Goal: Find specific page/section: Find specific page/section

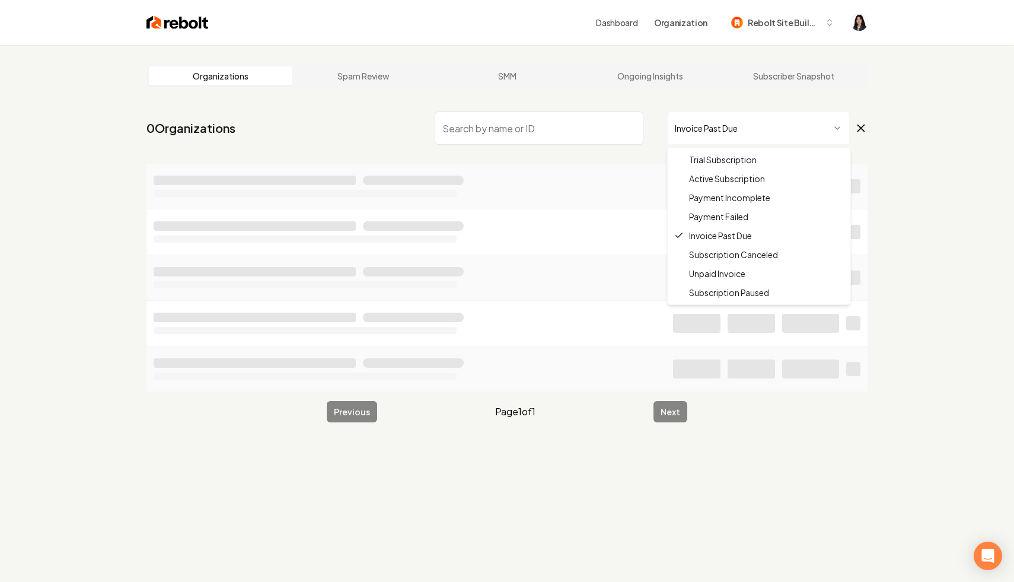
click at [727, 131] on html "Dashboard Organization Rebolt Site Builder Organizations Spam Review SMM Ongoin…" at bounding box center [507, 291] width 1014 height 582
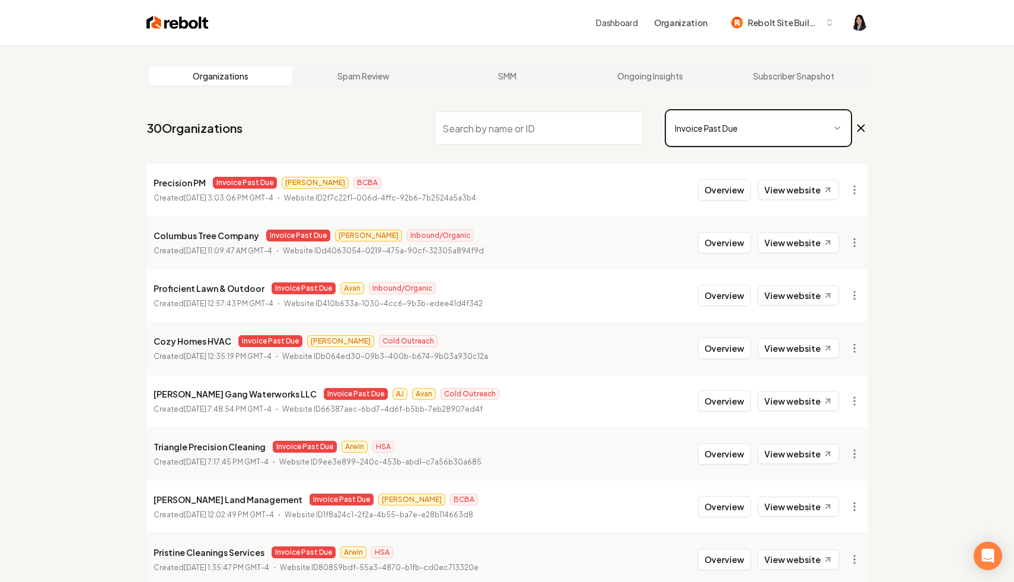
click at [319, 143] on html "Dashboard Organization Rebolt Site Builder Organizations Spam Review SMM Ongoin…" at bounding box center [507, 291] width 1014 height 582
click at [796, 186] on link "View website" at bounding box center [798, 190] width 81 height 20
click at [853, 193] on html "Dashboard Organization Rebolt Site Builder Organizations Spam Review SMM Ongoin…" at bounding box center [507, 291] width 1014 height 582
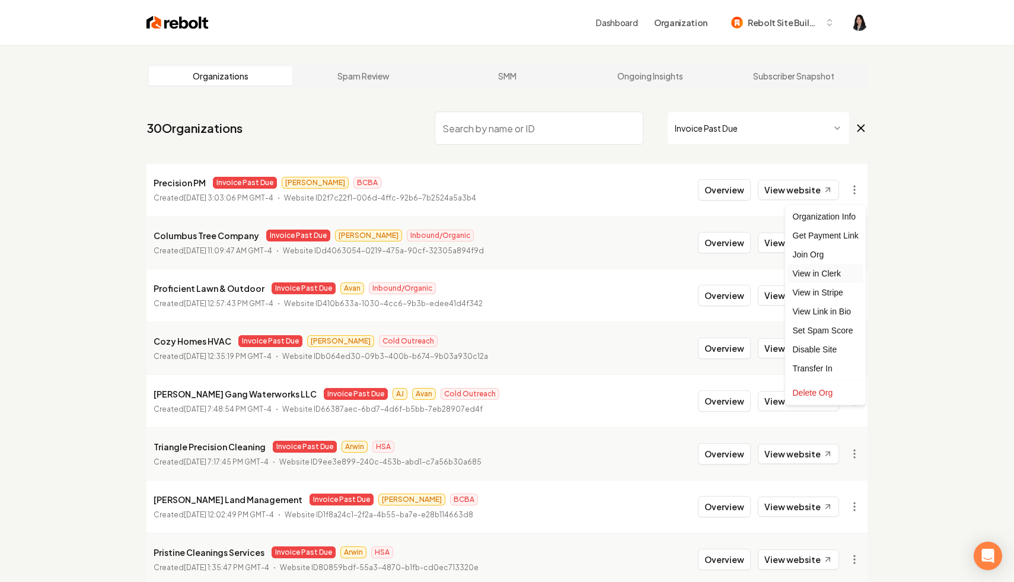
click at [852, 278] on link "View in Clerk" at bounding box center [825, 273] width 75 height 19
click at [851, 192] on html "Dashboard Organization Rebolt Site Builder Organizations Spam Review SMM Ongoin…" at bounding box center [507, 291] width 1014 height 582
click at [837, 291] on link "View in Stripe" at bounding box center [825, 292] width 75 height 19
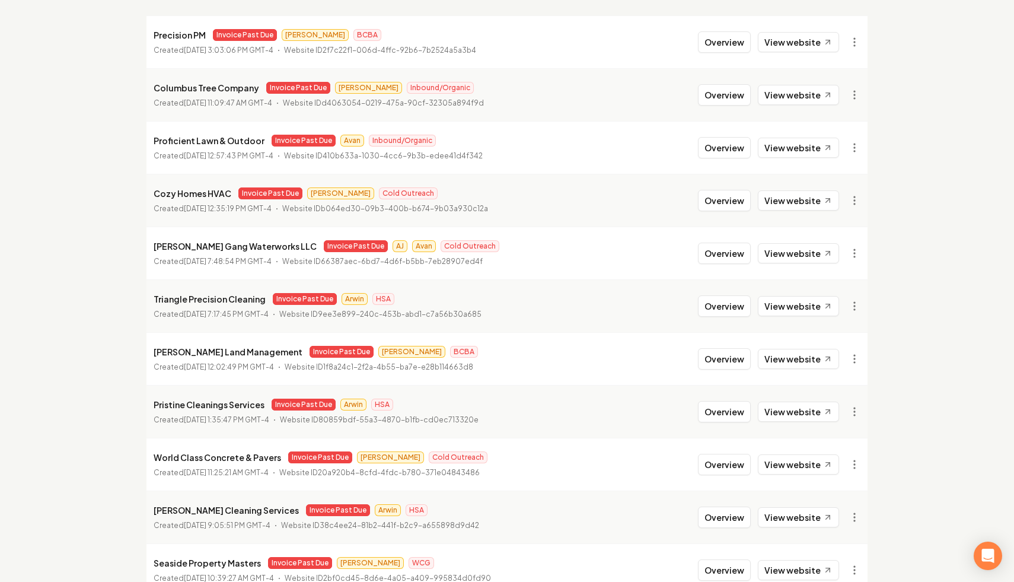
scroll to position [147, 0]
click at [809, 93] on link "View website" at bounding box center [798, 95] width 81 height 20
click at [848, 94] on html "Dashboard Organization Rebolt Site Builder Organizations Spam Review SMM Ongoin…" at bounding box center [507, 144] width 1014 height 582
click at [830, 183] on link "View in Clerk" at bounding box center [825, 179] width 75 height 19
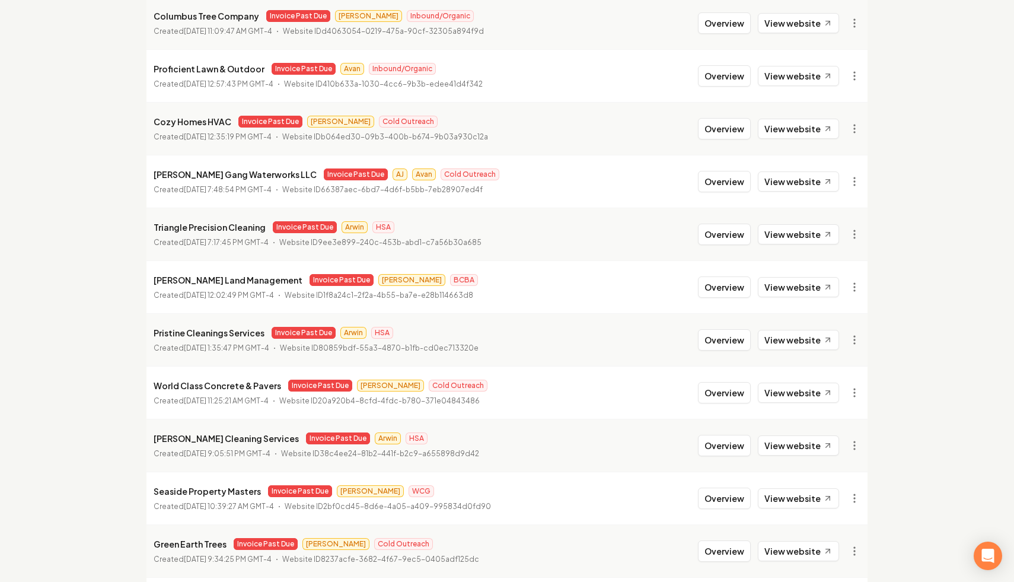
scroll to position [222, 0]
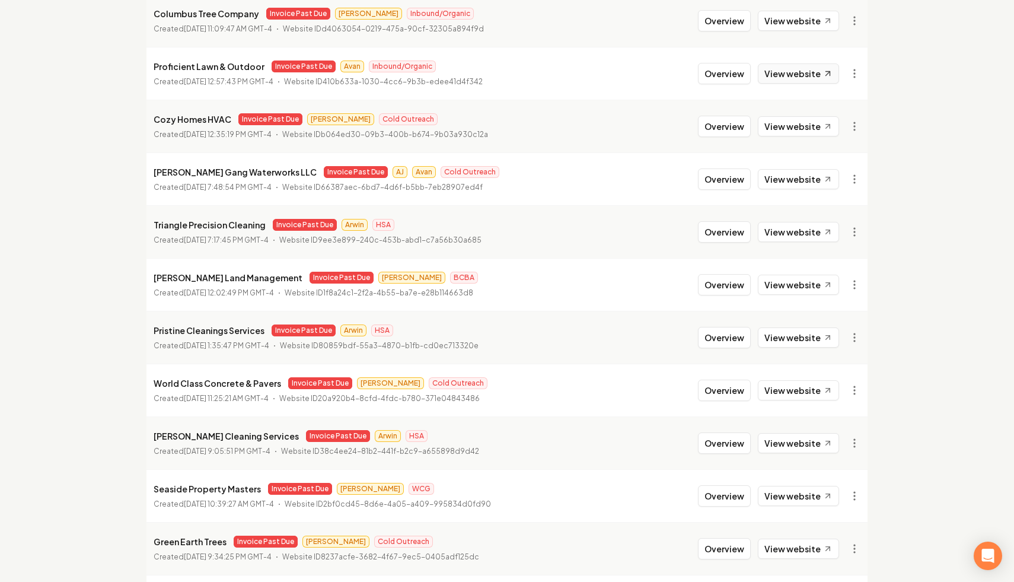
click at [808, 78] on link "View website" at bounding box center [798, 73] width 81 height 20
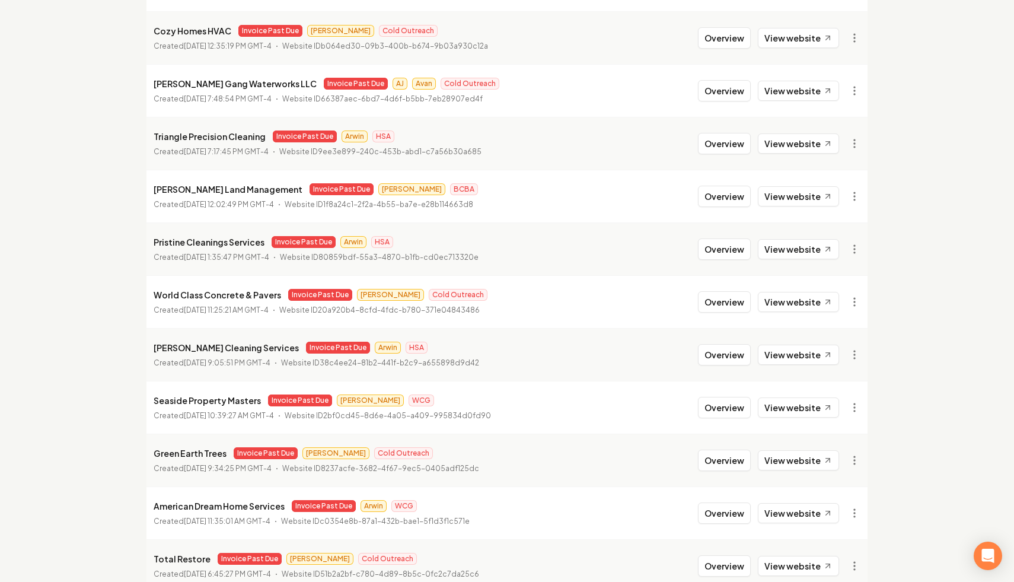
scroll to position [311, 0]
click at [801, 39] on link "View website" at bounding box center [798, 37] width 81 height 20
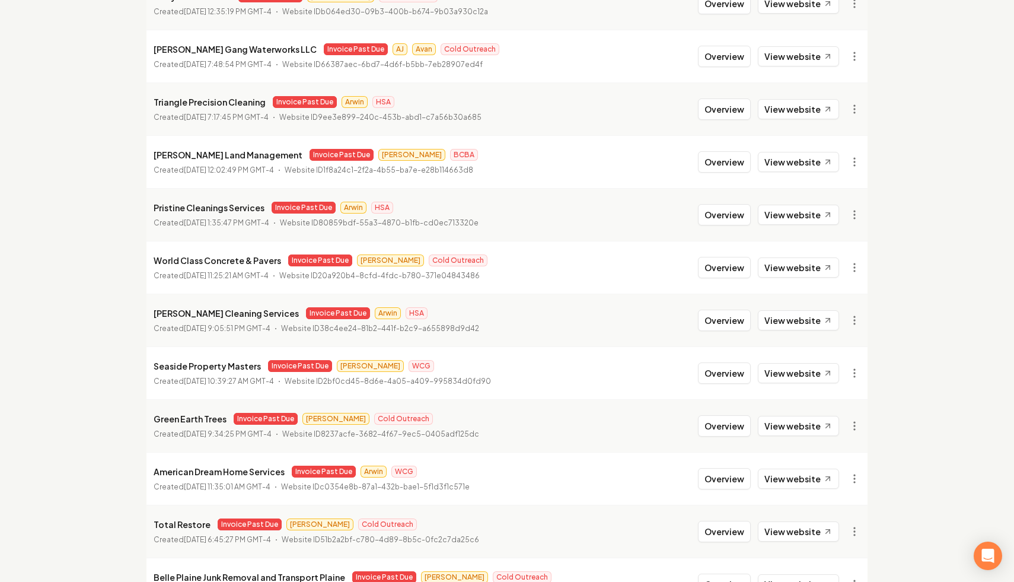
scroll to position [348, 0]
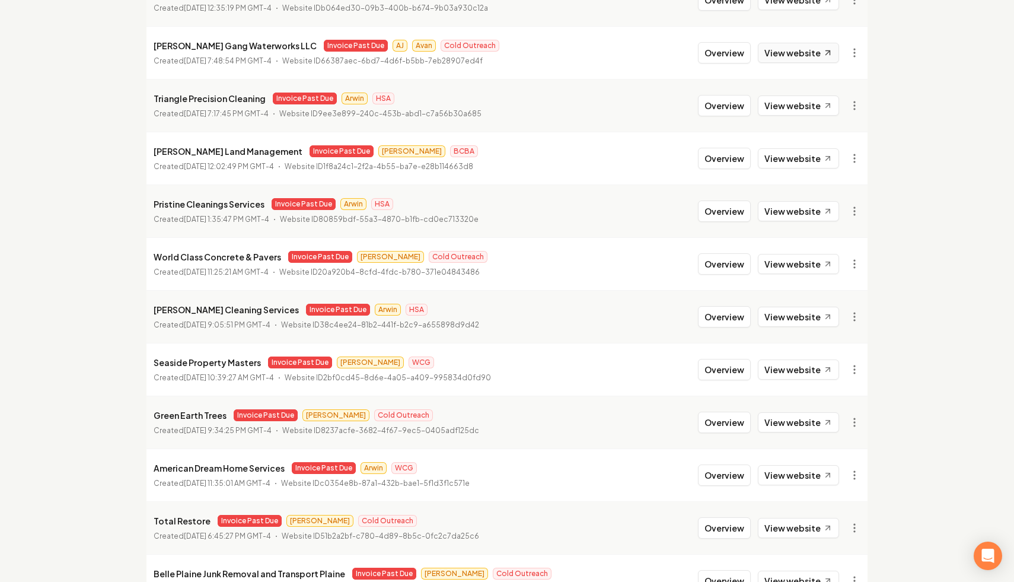
click at [807, 47] on link "View website" at bounding box center [798, 53] width 81 height 20
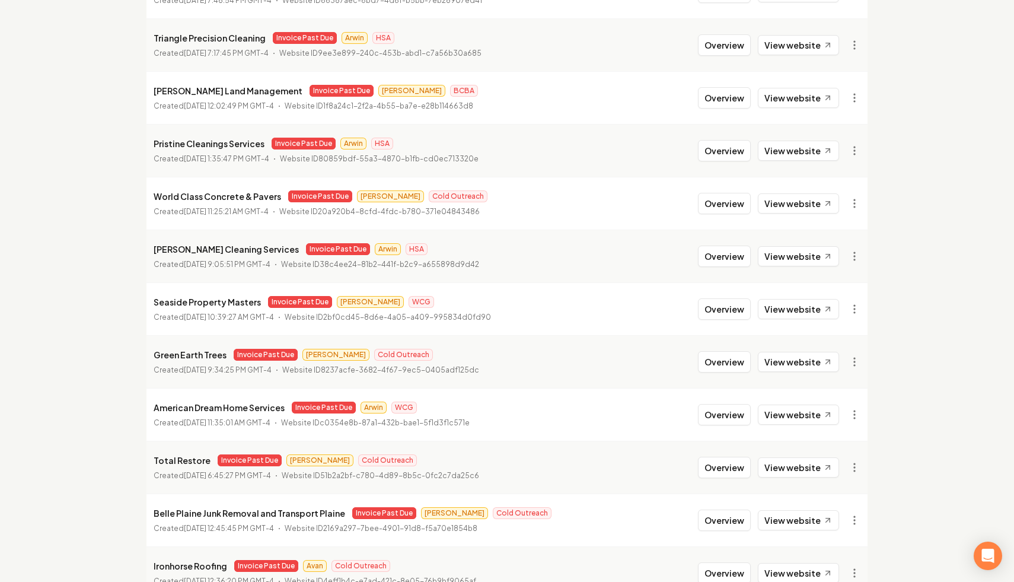
scroll to position [427, 0]
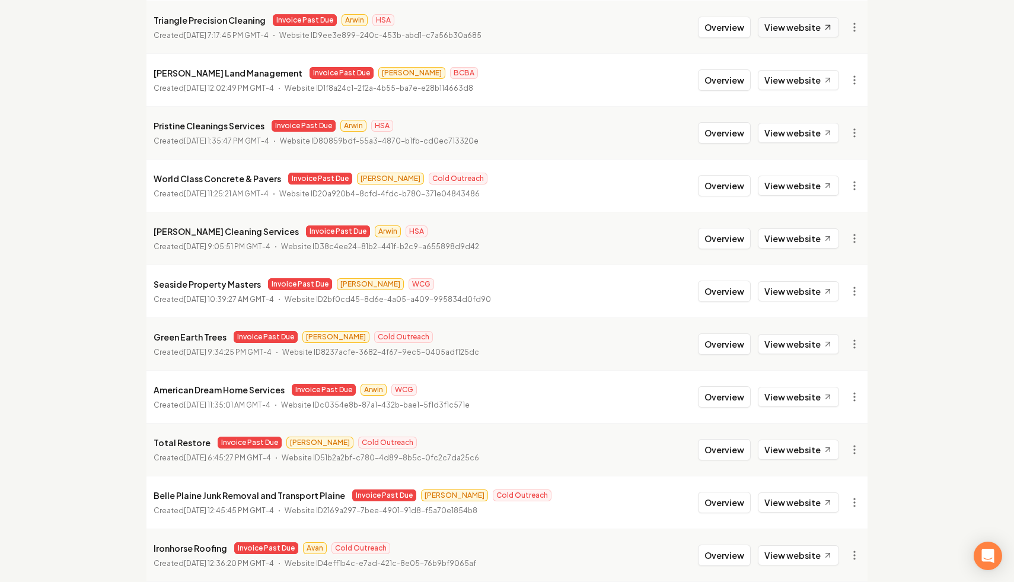
click at [807, 31] on link "View website" at bounding box center [798, 27] width 81 height 20
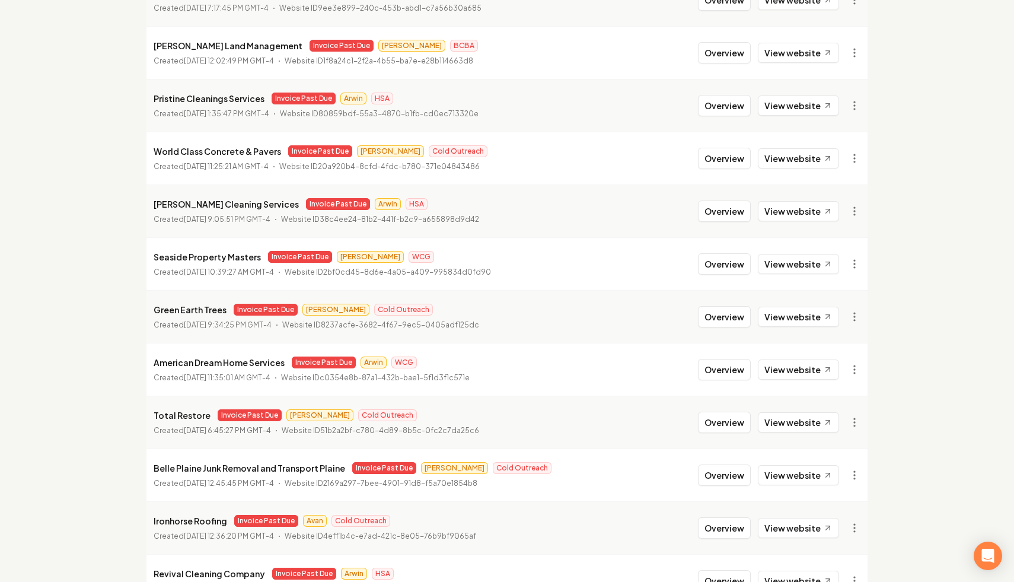
scroll to position [455, 0]
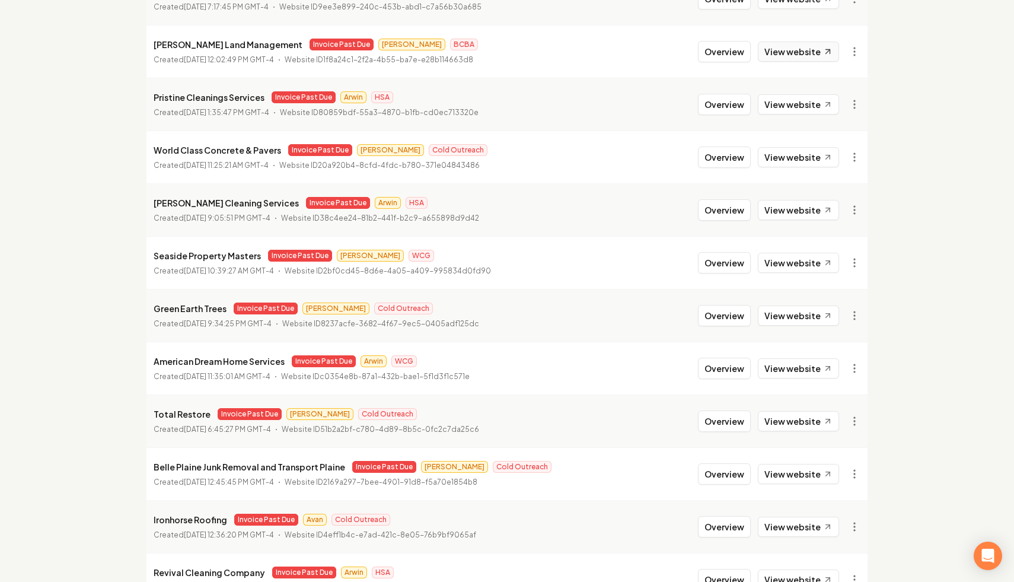
click at [807, 54] on link "View website" at bounding box center [798, 52] width 81 height 20
click at [844, 140] on link "View in Clerk" at bounding box center [825, 135] width 75 height 19
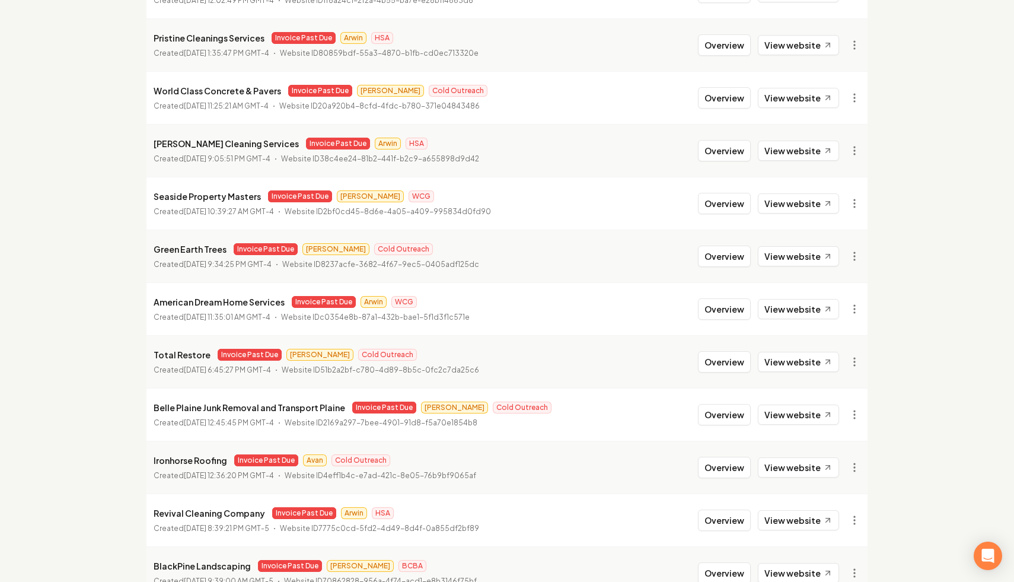
scroll to position [517, 0]
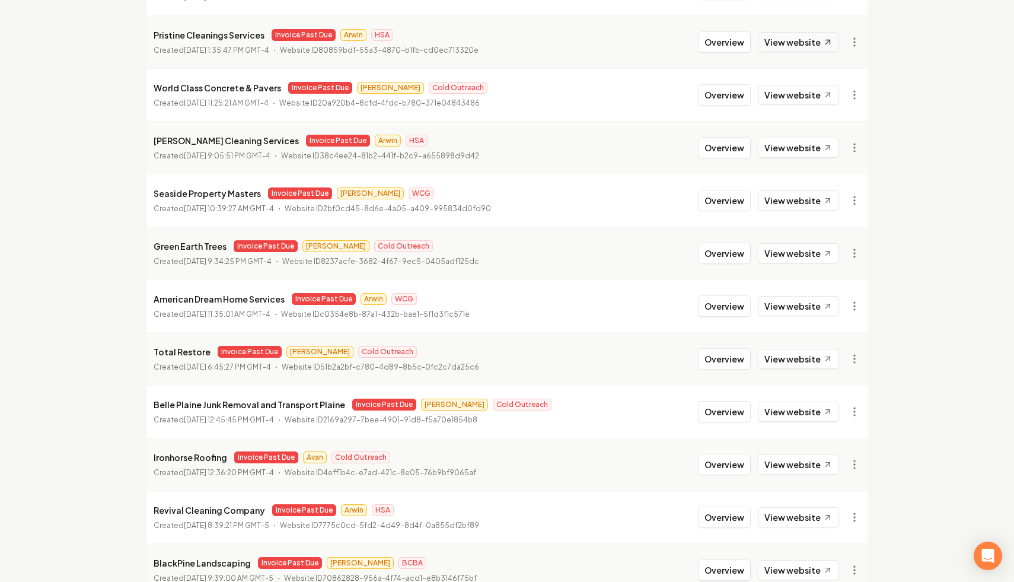
click at [826, 42] on icon at bounding box center [828, 42] width 10 height 10
click at [841, 129] on link "View in Clerk" at bounding box center [825, 125] width 75 height 19
click at [844, 146] on link "View in Stripe" at bounding box center [825, 144] width 75 height 19
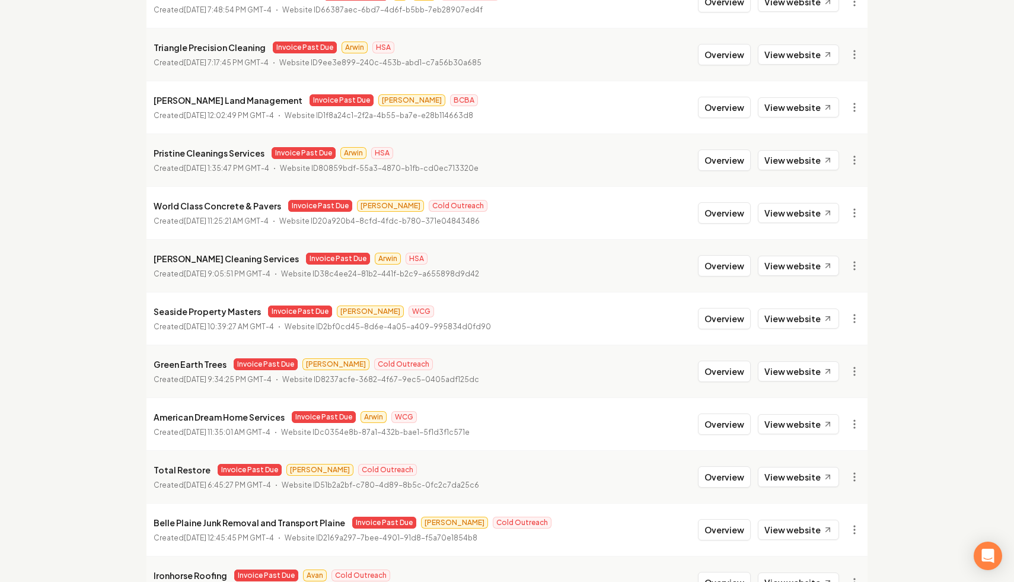
scroll to position [274, 0]
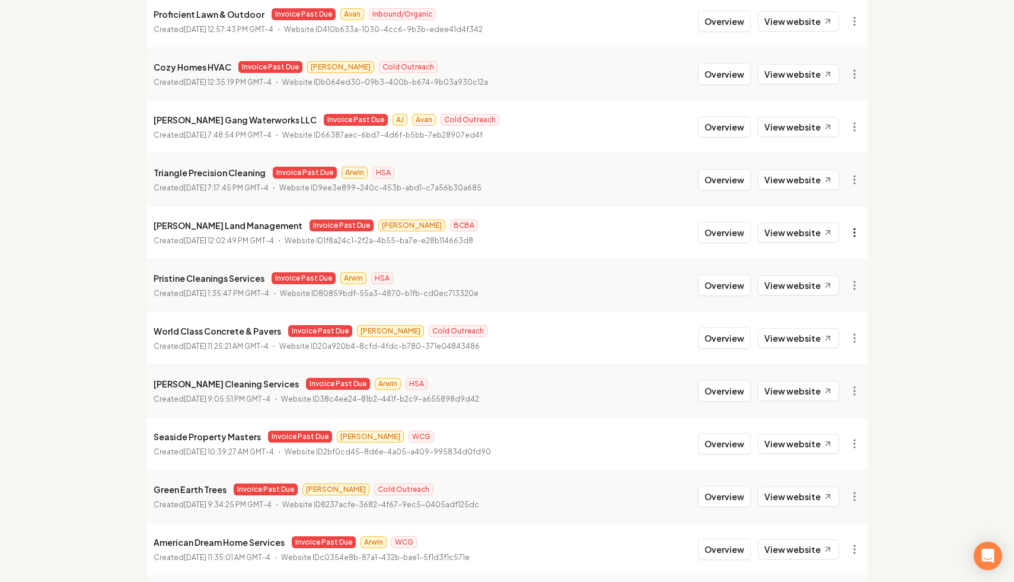
click at [848, 239] on html "Dashboard Organization Rebolt Site Builder Organizations Spam Review SMM Ongoin…" at bounding box center [507, 17] width 1014 height 582
click at [828, 335] on link "View in Stripe" at bounding box center [825, 335] width 75 height 19
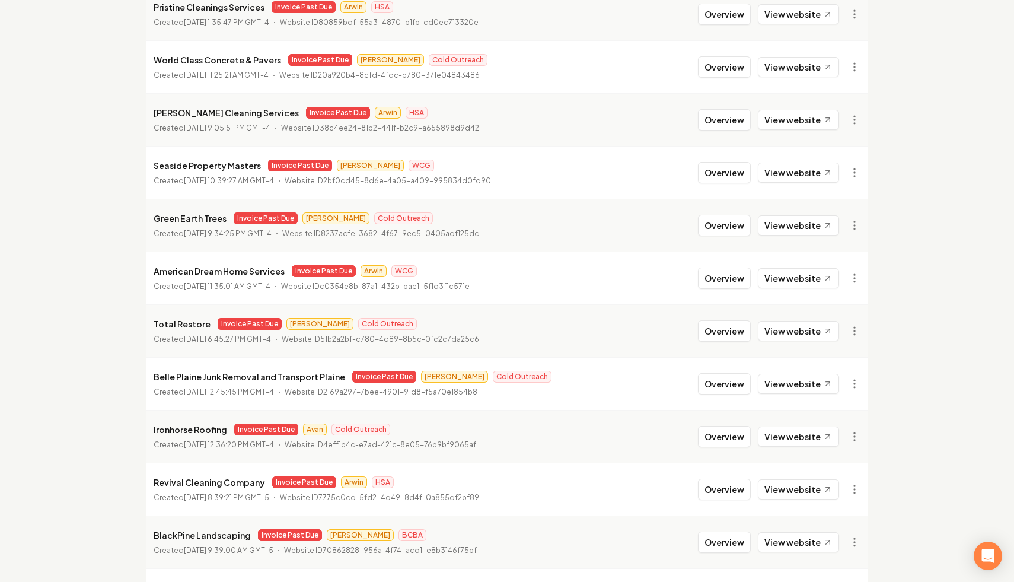
scroll to position [549, 0]
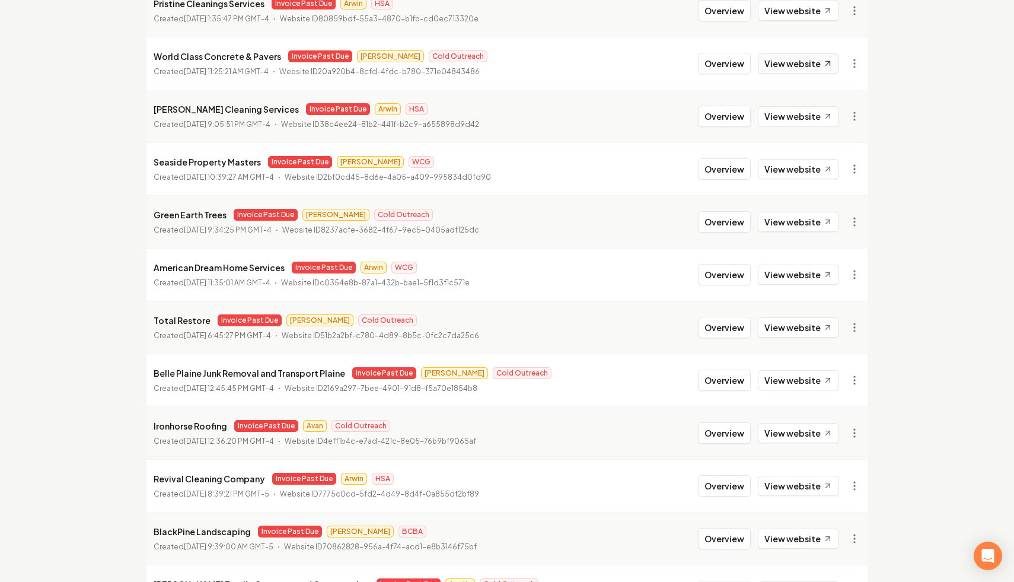
click at [819, 62] on link "View website" at bounding box center [798, 63] width 81 height 20
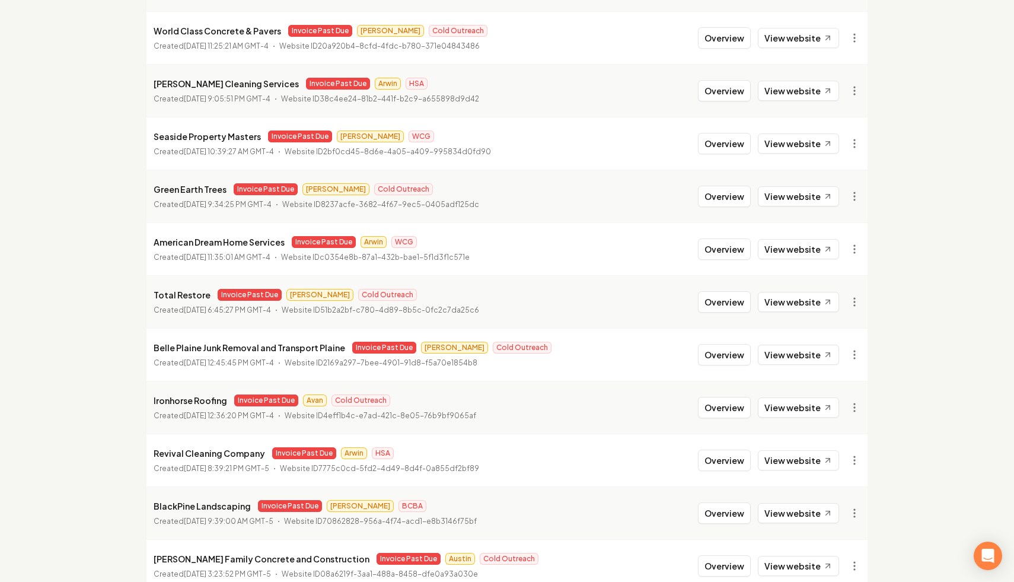
scroll to position [577, 0]
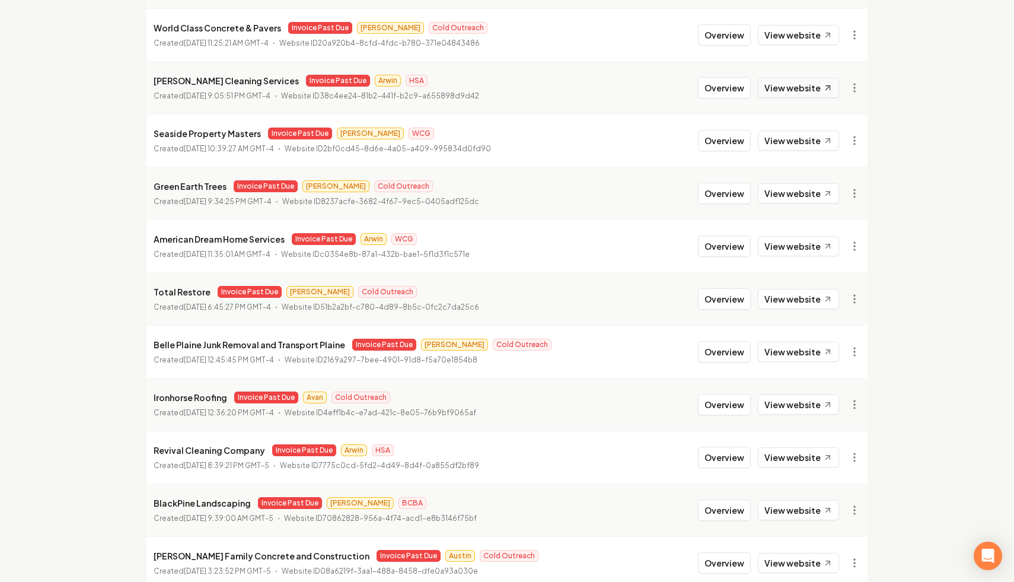
click at [803, 91] on link "View website" at bounding box center [798, 88] width 81 height 20
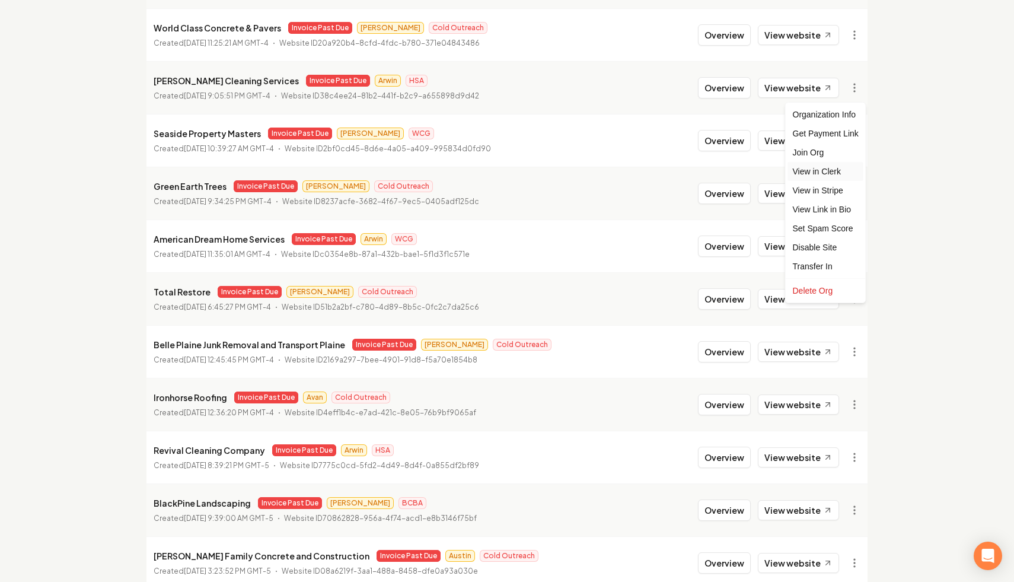
click at [843, 174] on link "View in Clerk" at bounding box center [825, 171] width 75 height 19
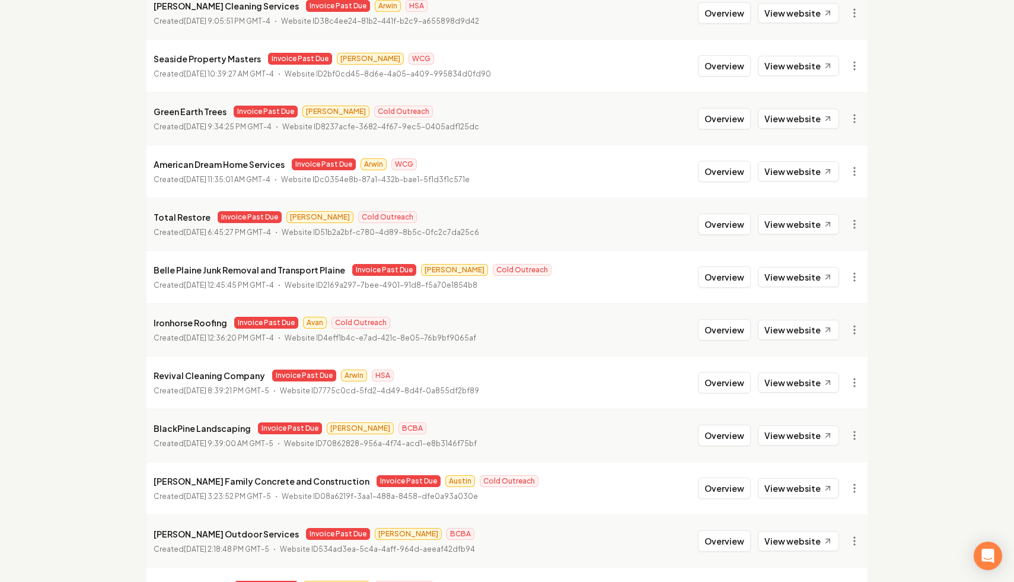
scroll to position [654, 0]
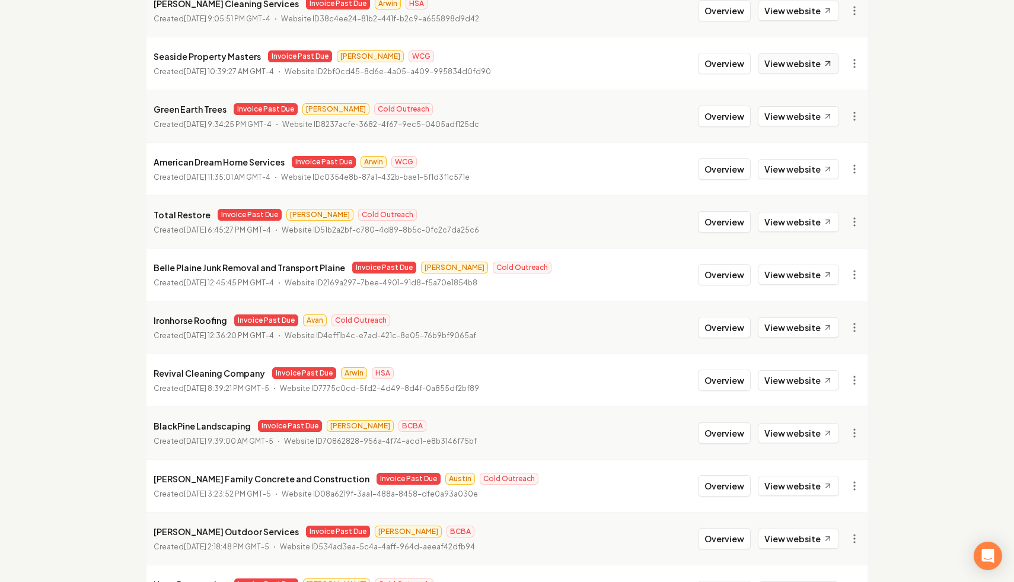
click at [794, 63] on link "View website" at bounding box center [798, 63] width 81 height 20
click at [845, 148] on link "View in Clerk" at bounding box center [825, 147] width 75 height 19
click at [839, 165] on link "View in Stripe" at bounding box center [825, 166] width 75 height 19
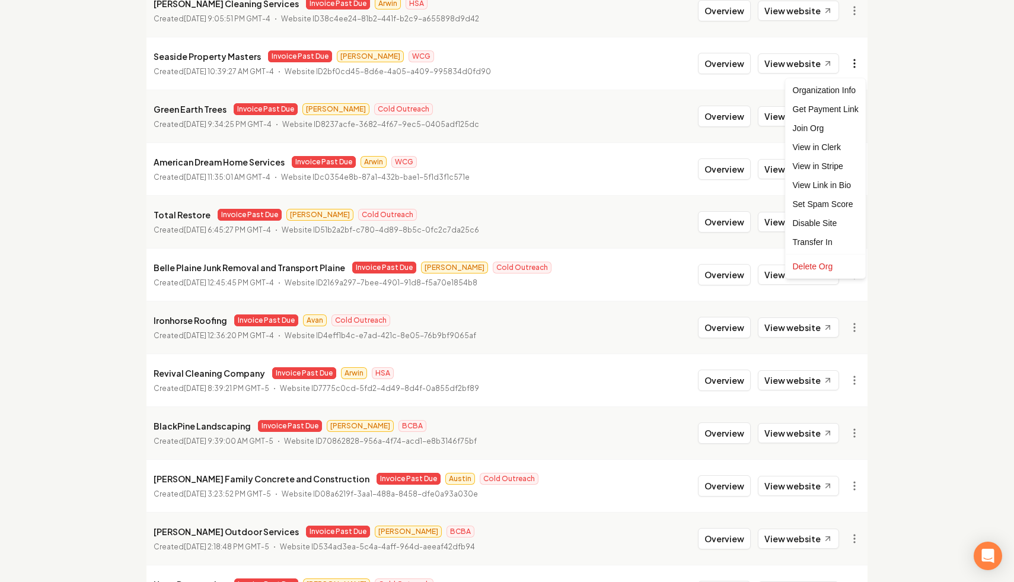
click at [851, 167] on link "View in Stripe" at bounding box center [825, 166] width 75 height 19
click at [846, 145] on link "View in Clerk" at bounding box center [825, 147] width 75 height 19
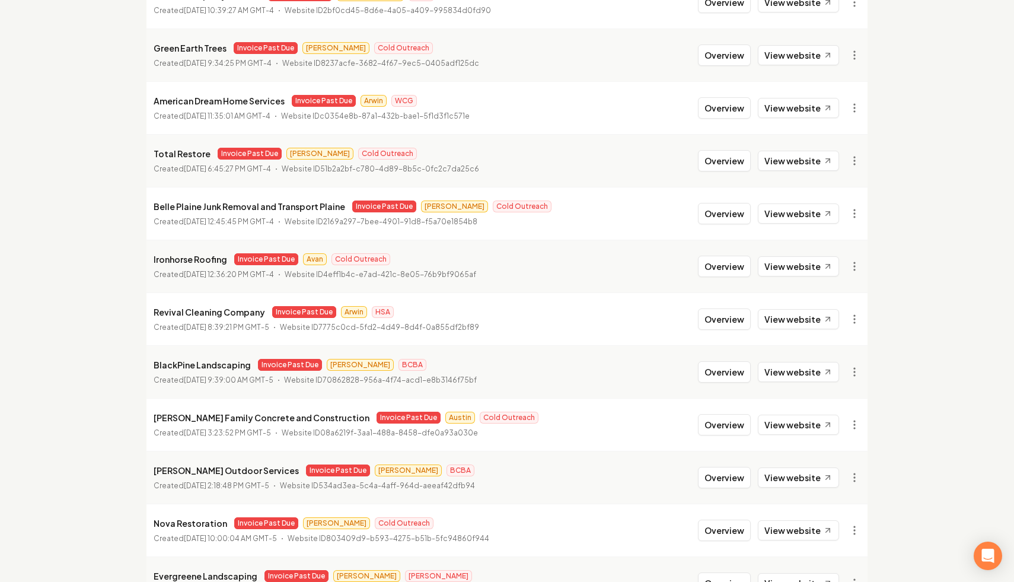
scroll to position [730, 0]
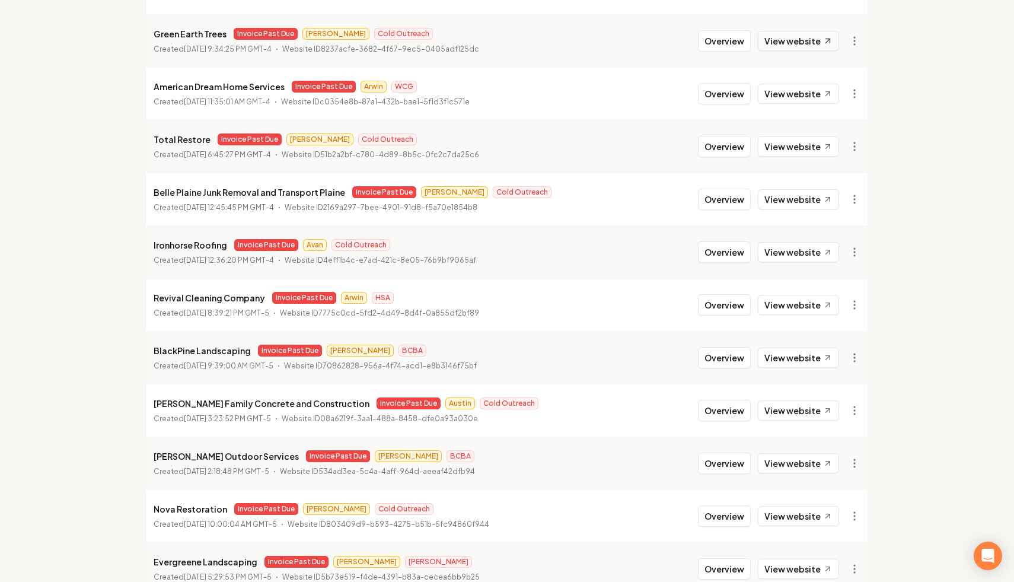
click at [813, 41] on link "View website" at bounding box center [798, 41] width 81 height 20
click at [838, 145] on link "View in Stripe" at bounding box center [825, 143] width 75 height 19
click at [835, 126] on link "View in Clerk" at bounding box center [825, 124] width 75 height 19
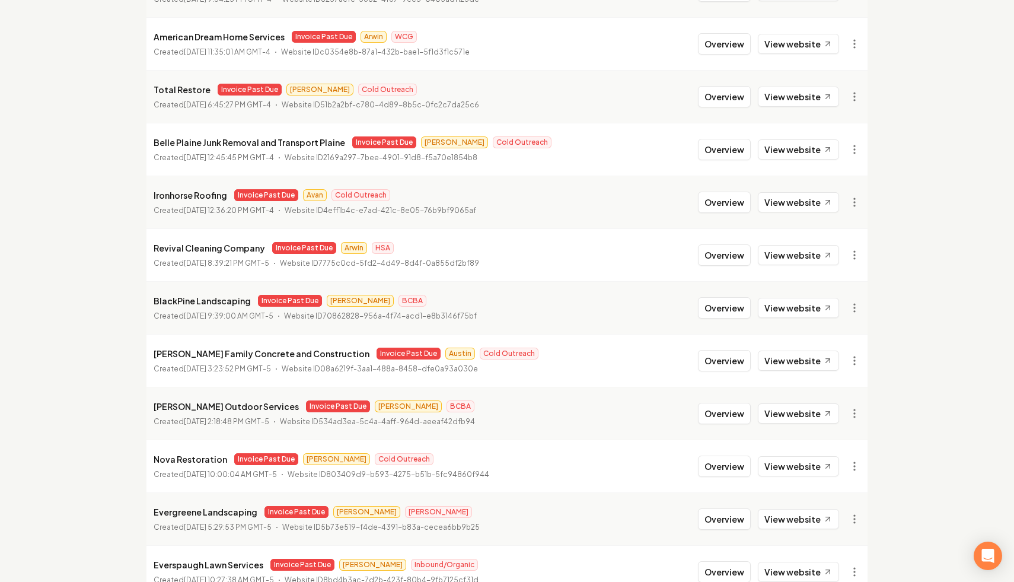
scroll to position [783, 0]
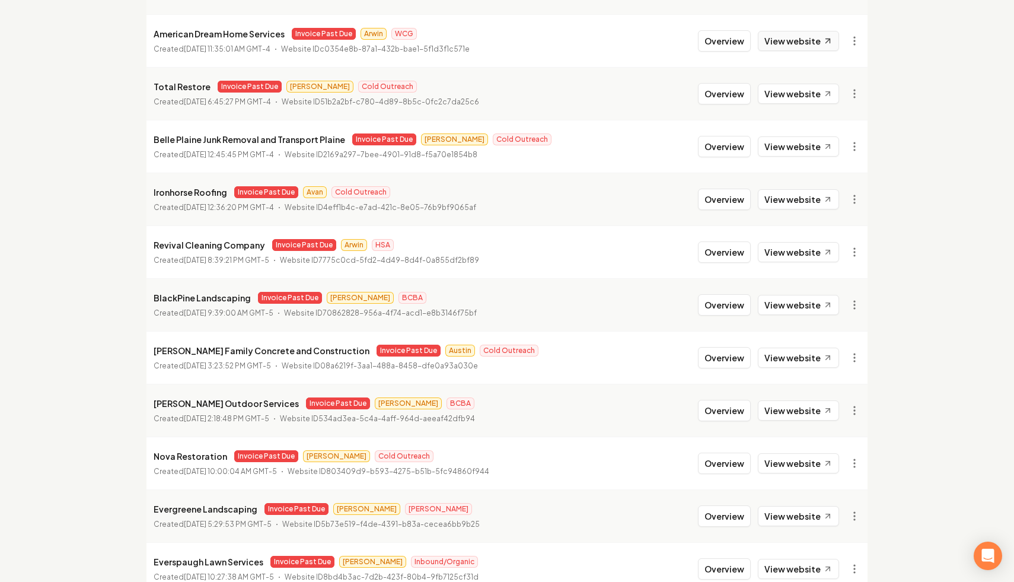
click at [790, 44] on link "View website" at bounding box center [798, 41] width 81 height 20
click at [844, 120] on link "View in Clerk" at bounding box center [825, 124] width 75 height 19
click at [839, 145] on link "View in Stripe" at bounding box center [825, 143] width 75 height 19
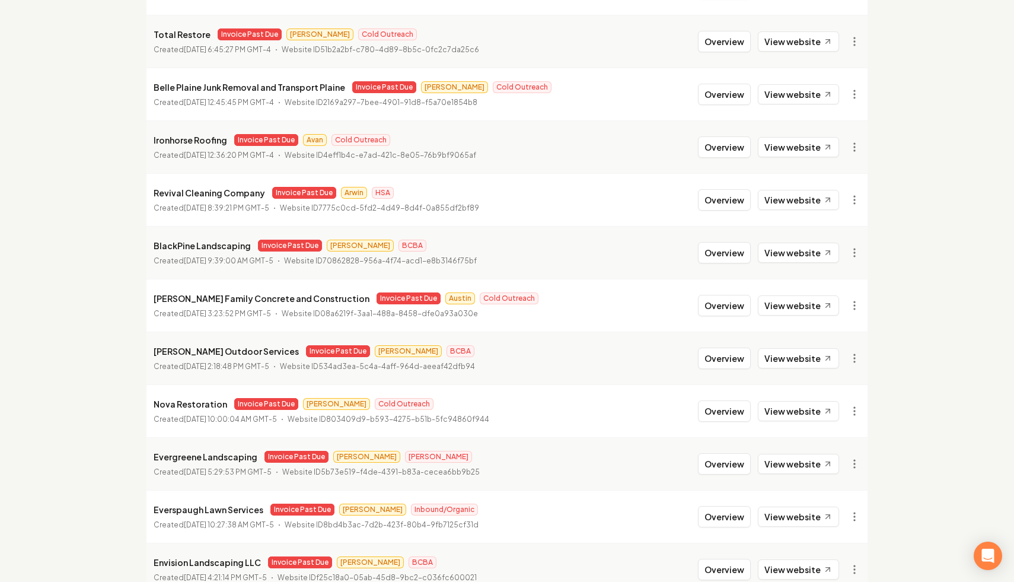
scroll to position [840, 0]
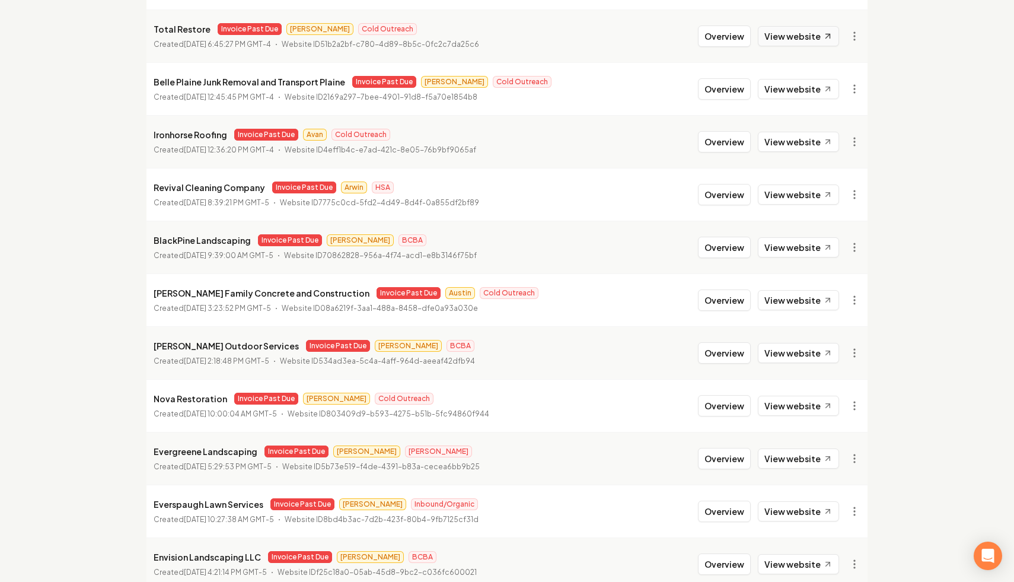
click at [806, 39] on link "View website" at bounding box center [798, 36] width 81 height 20
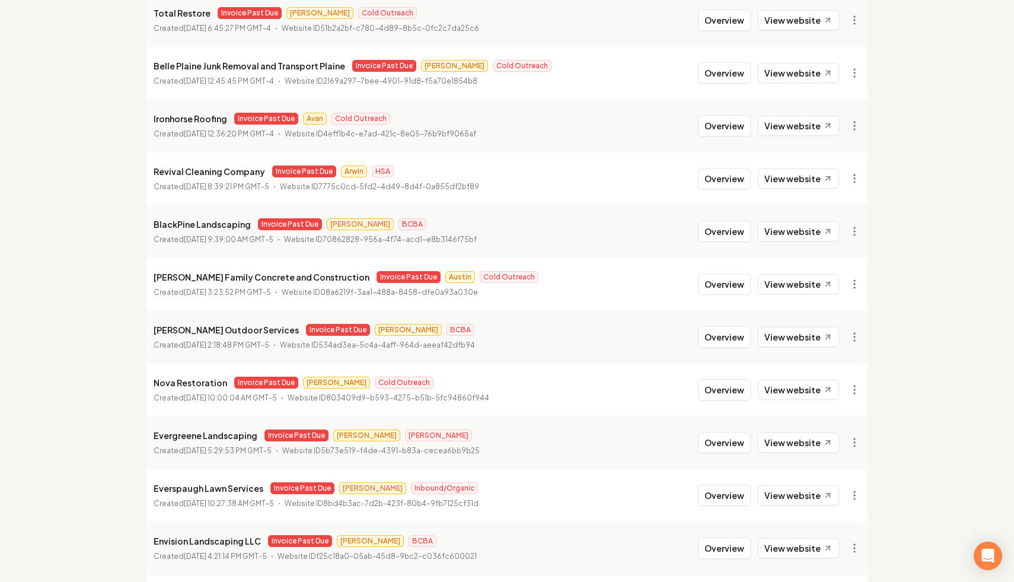
scroll to position [881, 0]
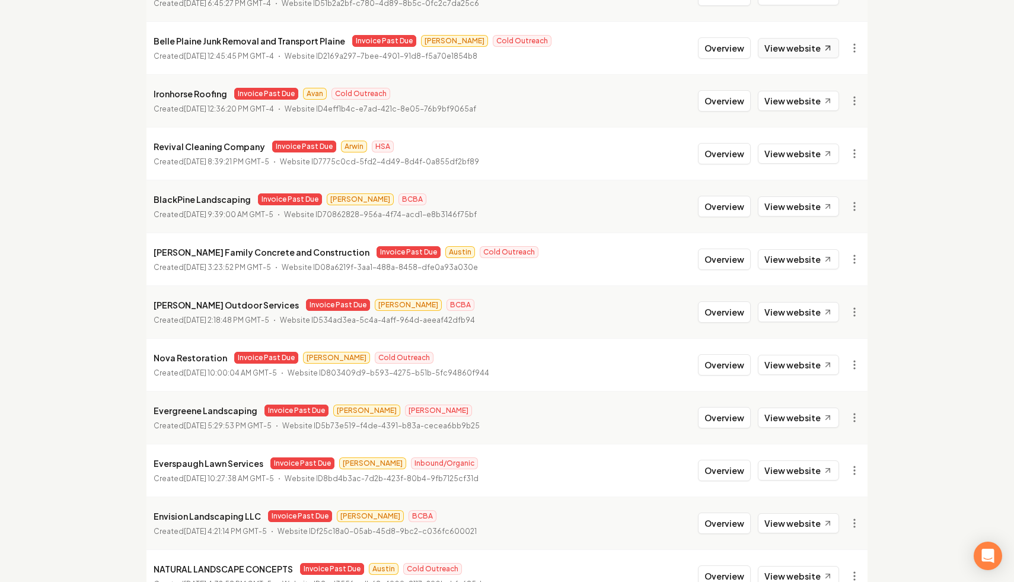
click at [807, 44] on link "View website" at bounding box center [798, 48] width 81 height 20
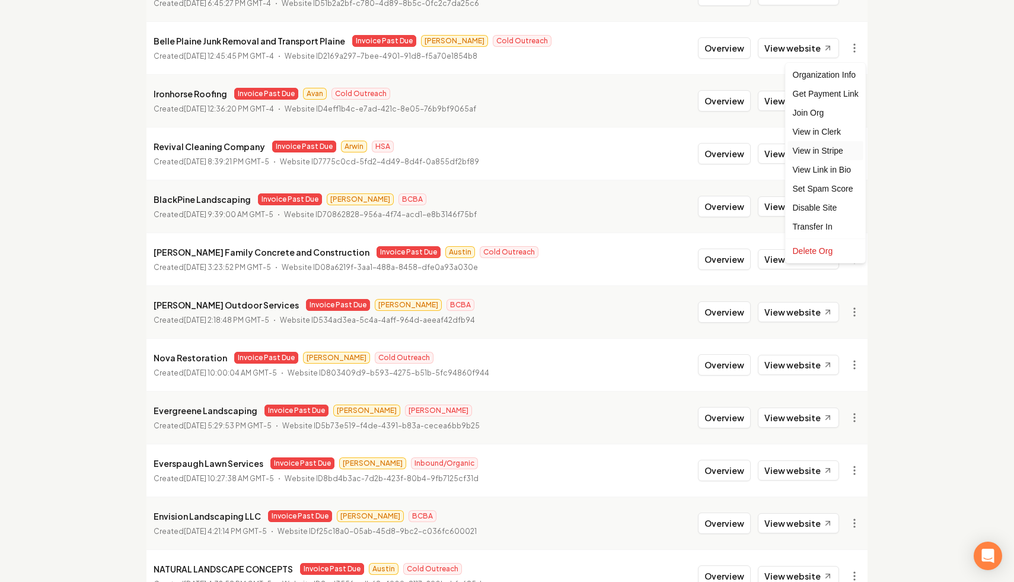
click at [847, 148] on link "View in Stripe" at bounding box center [825, 150] width 75 height 19
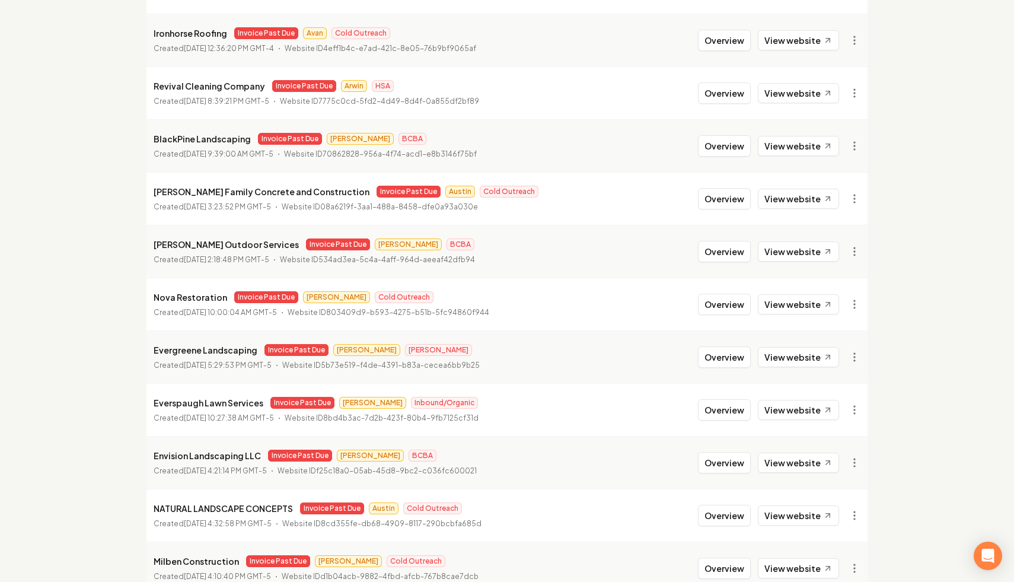
scroll to position [942, 0]
click at [840, 147] on link "View in Stripe" at bounding box center [825, 142] width 75 height 19
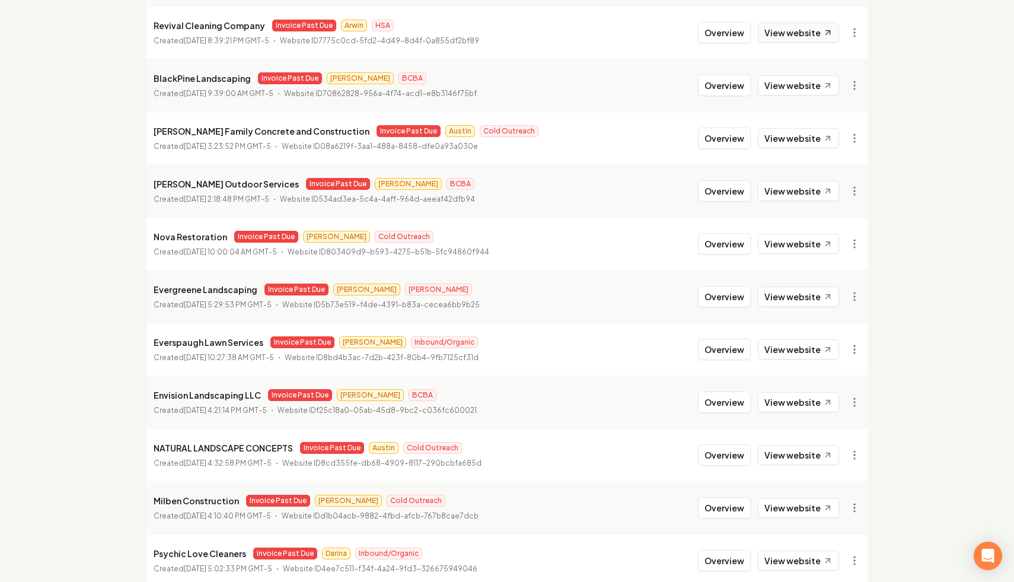
click at [827, 37] on icon at bounding box center [828, 33] width 10 height 10
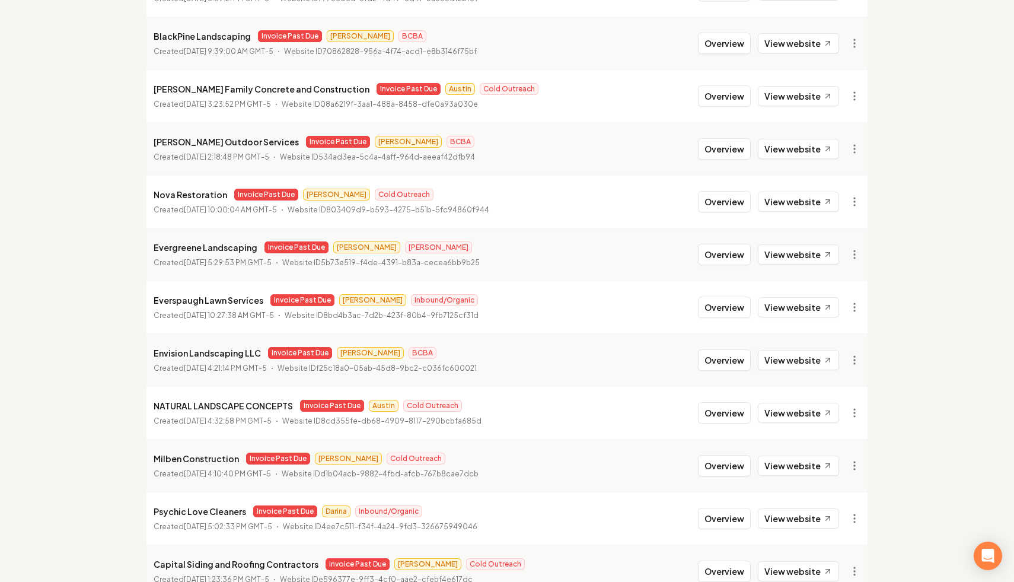
scroll to position [1063, 0]
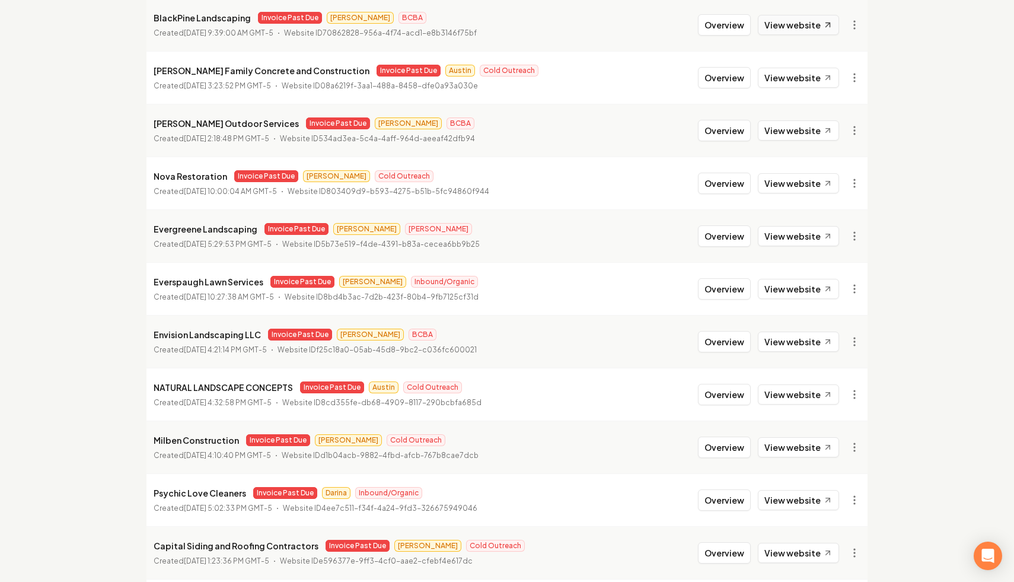
click at [818, 18] on link "View website" at bounding box center [798, 25] width 81 height 20
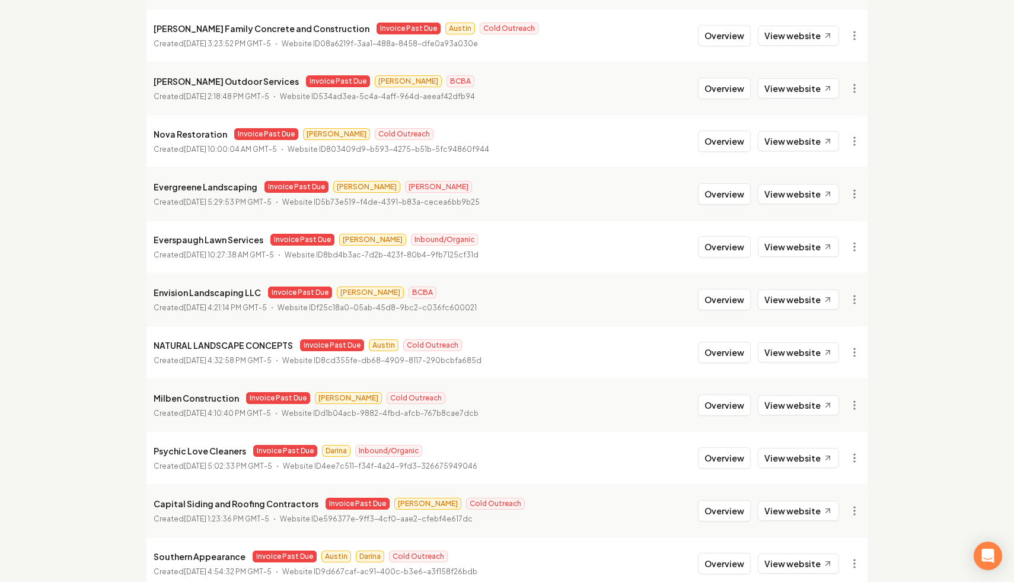
scroll to position [1106, 0]
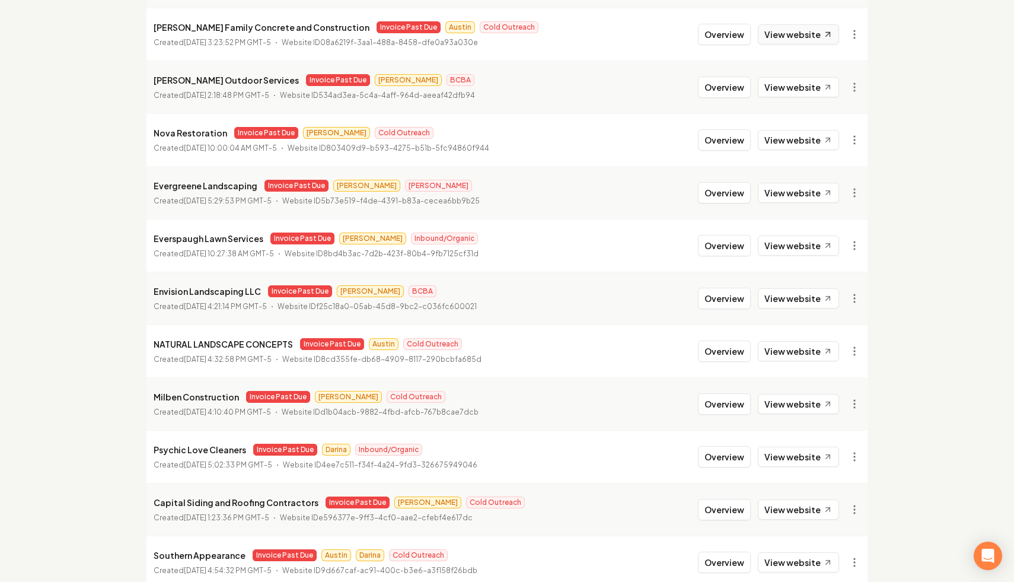
click at [805, 34] on link "View website" at bounding box center [798, 34] width 81 height 20
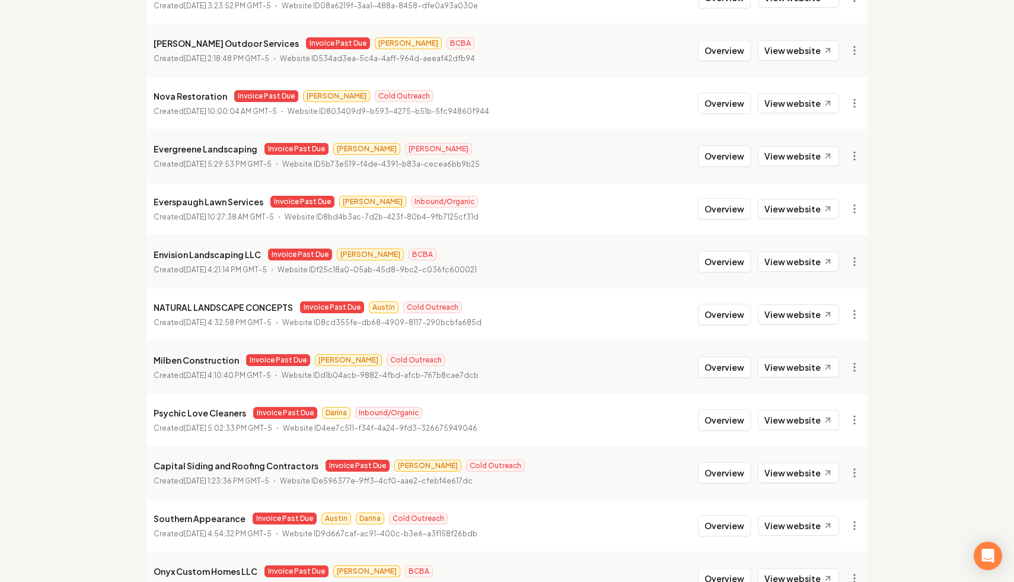
scroll to position [1167, 0]
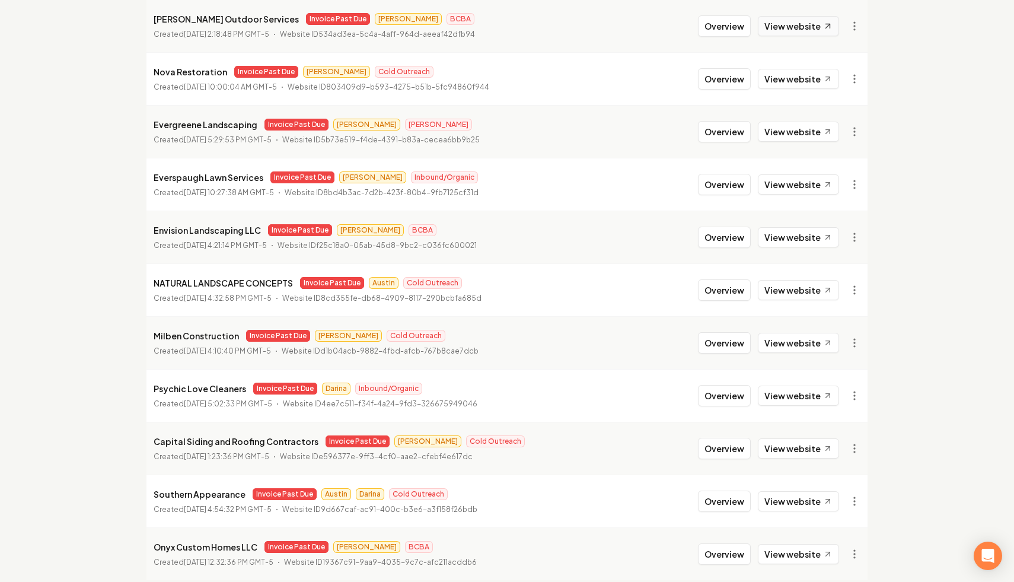
click at [818, 28] on link "View website" at bounding box center [798, 26] width 81 height 20
drag, startPoint x: 256, startPoint y: 20, endPoint x: 155, endPoint y: 23, distance: 100.3
click at [155, 23] on p "[PERSON_NAME] Outdoor Services" at bounding box center [226, 19] width 145 height 14
copy p "[PERSON_NAME] Outdoor Services"
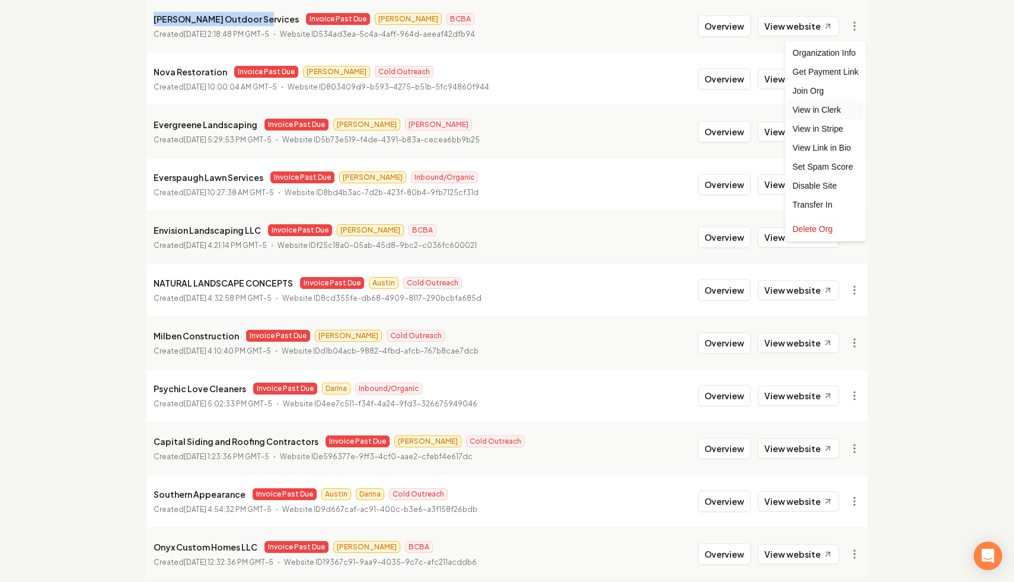
click at [846, 110] on link "View in Clerk" at bounding box center [825, 109] width 75 height 19
click at [845, 129] on link "View in Stripe" at bounding box center [825, 128] width 75 height 19
click at [845, 131] on link "View in Stripe" at bounding box center [825, 128] width 75 height 19
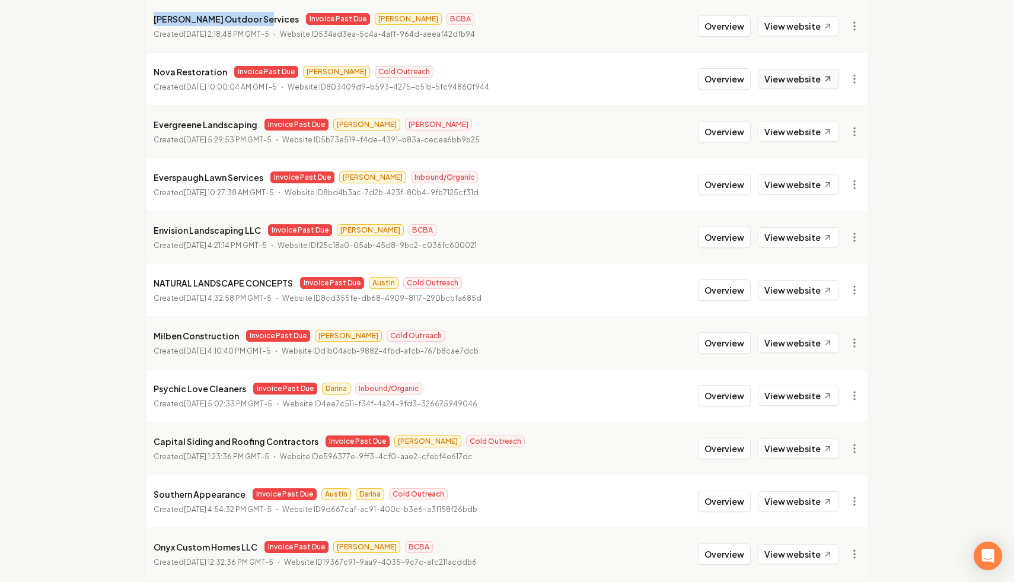
click at [807, 72] on link "View website" at bounding box center [798, 79] width 81 height 20
click at [860, 65] on li "Nova Restoration Invoice Past Due [PERSON_NAME] Cold Outreach Created [DATE] 10…" at bounding box center [507, 78] width 721 height 53
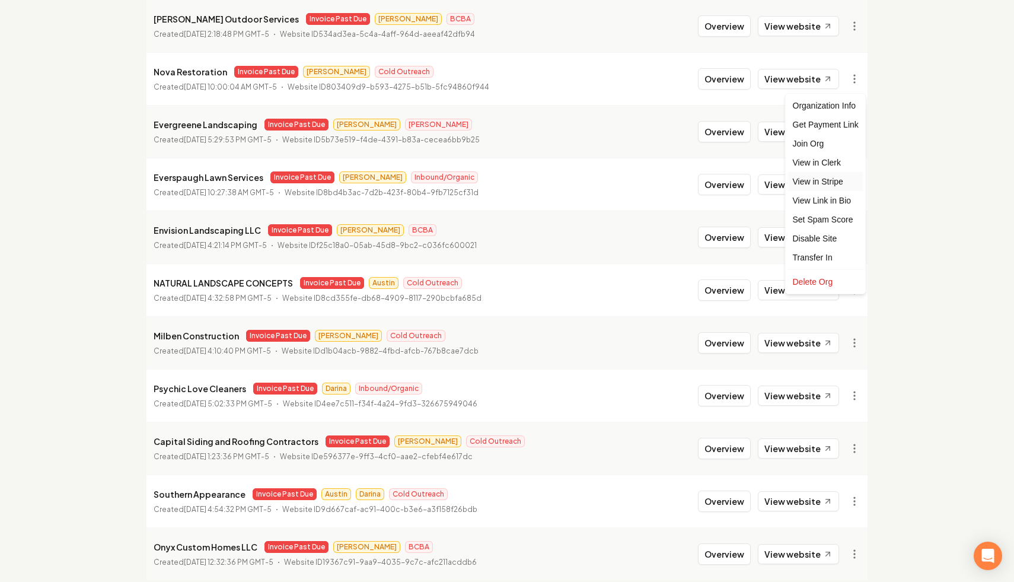
click at [845, 187] on link "View in Stripe" at bounding box center [825, 181] width 75 height 19
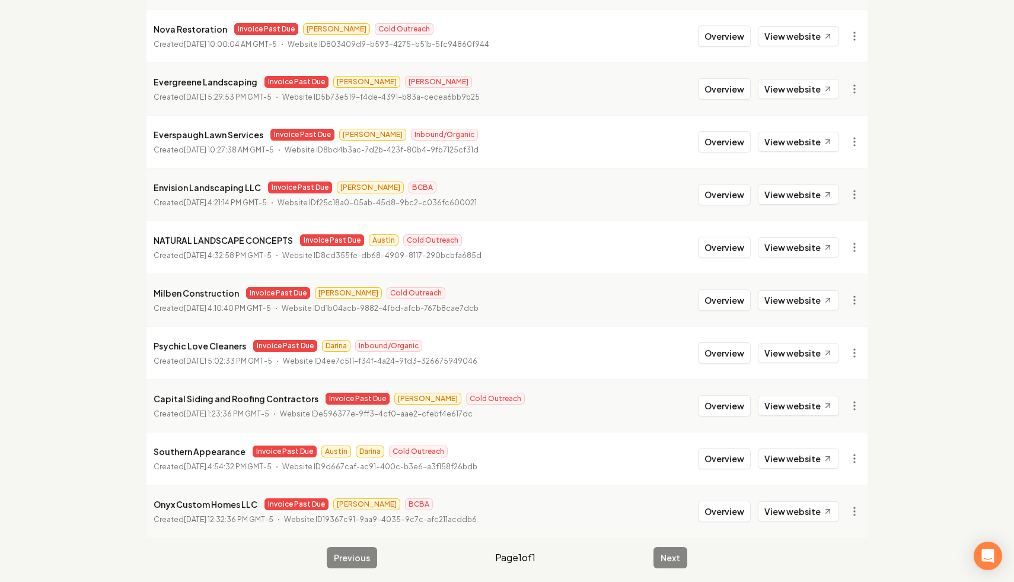
scroll to position [1215, 0]
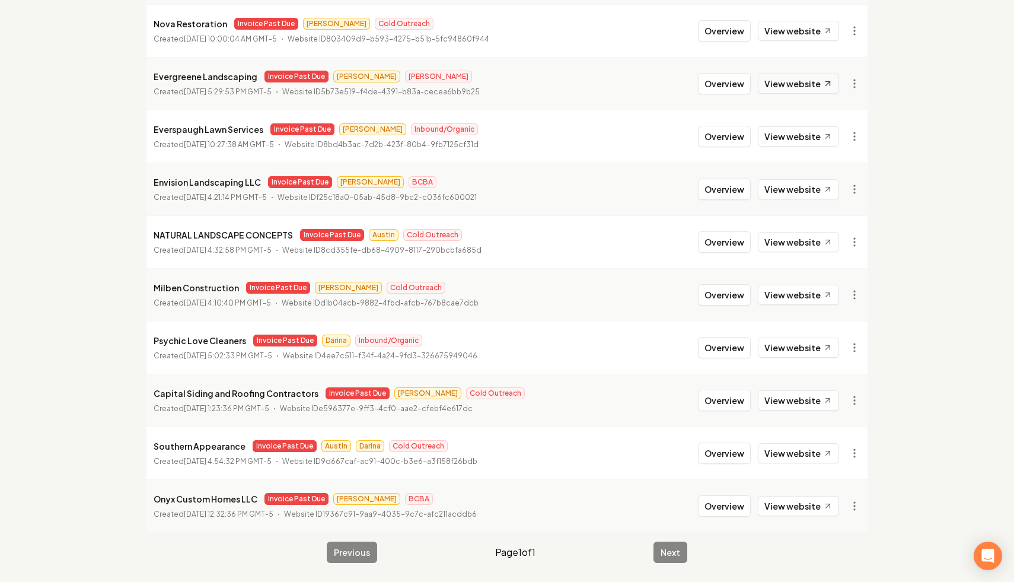
click at [813, 85] on link "View website" at bounding box center [798, 84] width 81 height 20
click at [841, 169] on link "View in Clerk" at bounding box center [825, 167] width 75 height 19
click at [845, 190] on link "View in Stripe" at bounding box center [825, 186] width 75 height 19
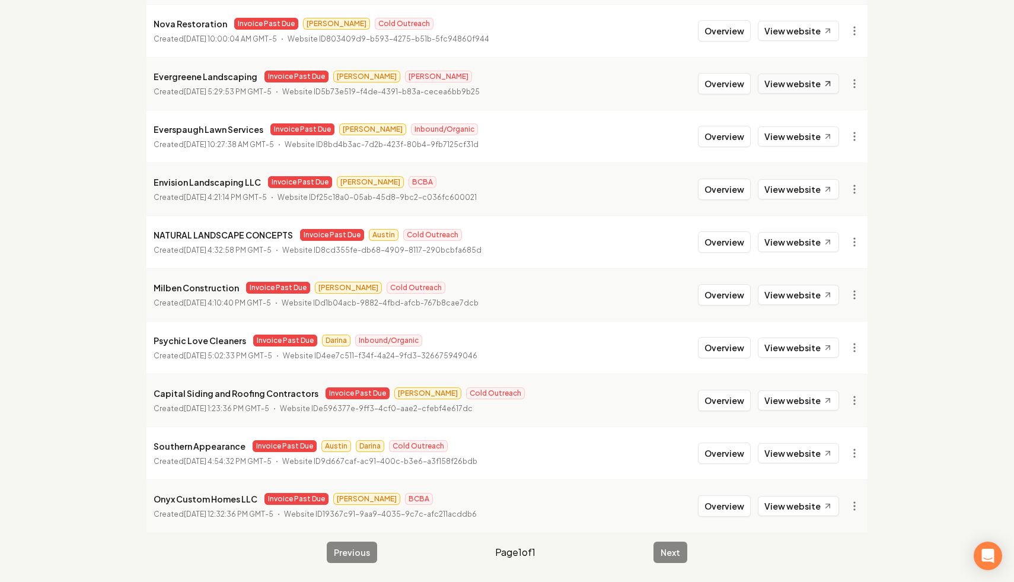
click at [811, 90] on link "View website" at bounding box center [798, 84] width 81 height 20
click at [831, 188] on link "View in Stripe" at bounding box center [825, 186] width 75 height 19
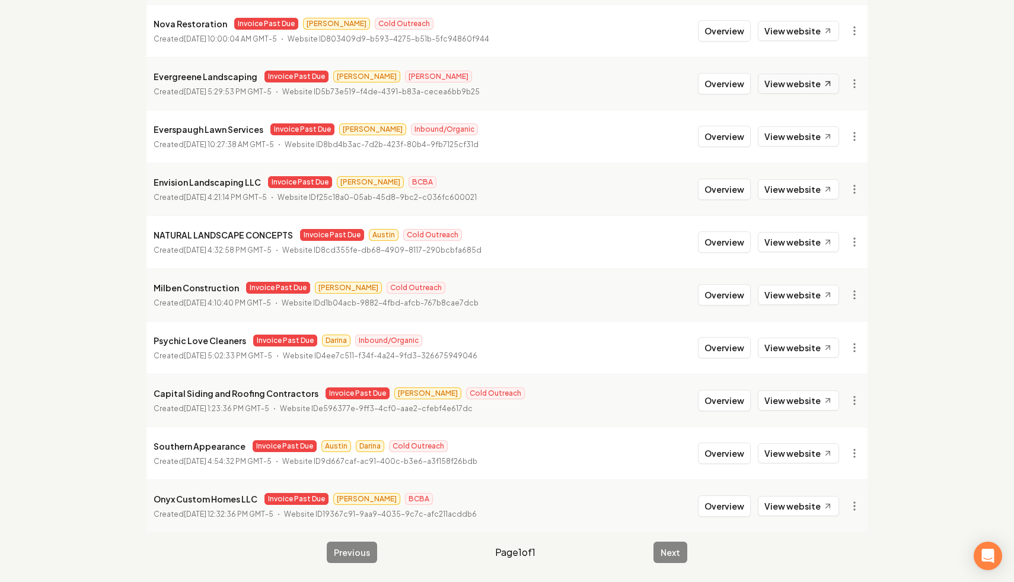
click at [778, 78] on link "View website" at bounding box center [798, 84] width 81 height 20
click at [801, 192] on link "View website" at bounding box center [798, 189] width 81 height 20
click at [816, 139] on link "View website" at bounding box center [798, 136] width 81 height 20
click at [843, 222] on link "View in Clerk" at bounding box center [825, 220] width 75 height 19
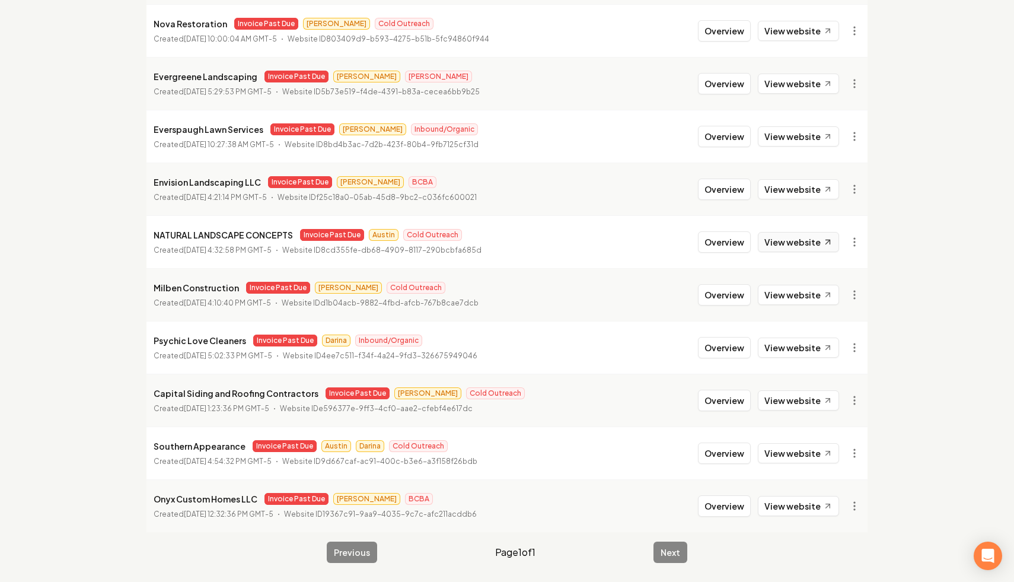
click at [816, 245] on link "View website" at bounding box center [798, 242] width 81 height 20
click at [838, 326] on link "View in Clerk" at bounding box center [825, 325] width 75 height 19
click at [847, 349] on link "View in Stripe" at bounding box center [825, 344] width 75 height 19
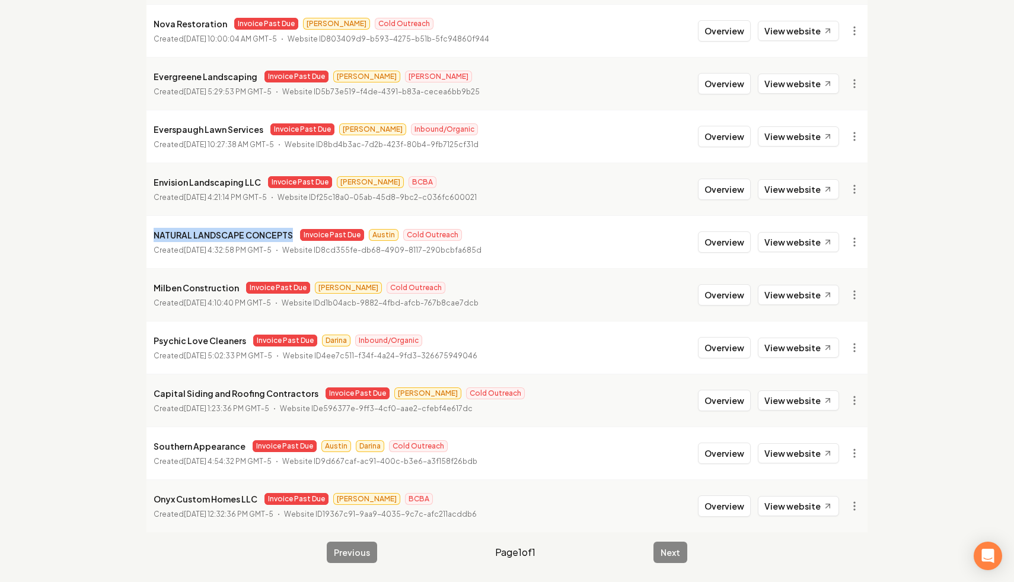
drag, startPoint x: 290, startPoint y: 236, endPoint x: 144, endPoint y: 238, distance: 145.4
copy p "NATURAL LANDSCAPE CONCEPTS"
click at [831, 345] on link "View in Stripe" at bounding box center [825, 344] width 75 height 19
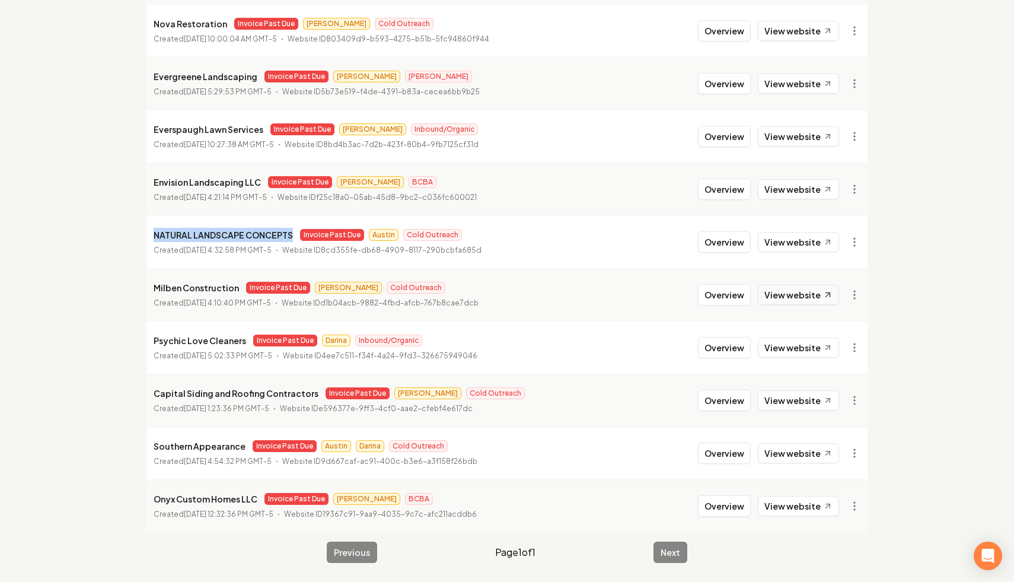
click at [796, 294] on link "View website" at bounding box center [798, 295] width 81 height 20
click at [795, 347] on link "View website" at bounding box center [798, 348] width 81 height 20
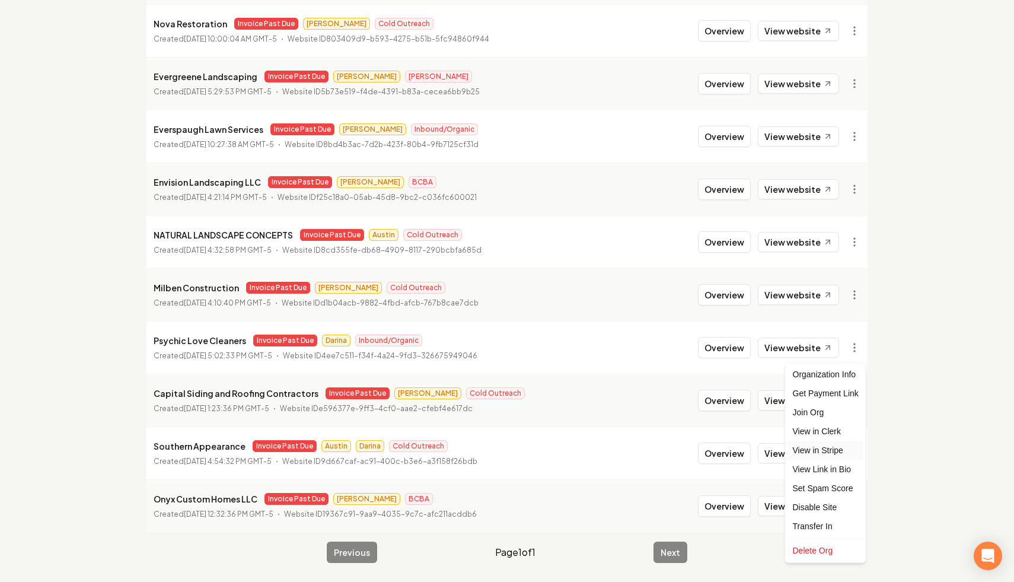
click at [828, 448] on link "View in Stripe" at bounding box center [825, 450] width 75 height 19
click at [835, 428] on link "View in Clerk" at bounding box center [825, 431] width 75 height 19
click at [806, 396] on link "View website" at bounding box center [798, 400] width 81 height 20
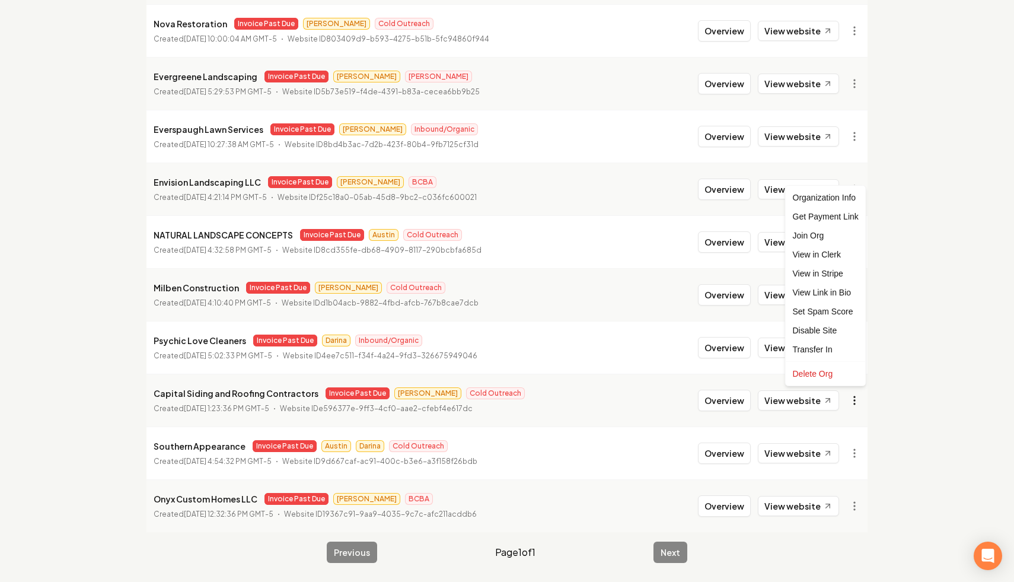
click at [839, 273] on link "View in Stripe" at bounding box center [825, 273] width 75 height 19
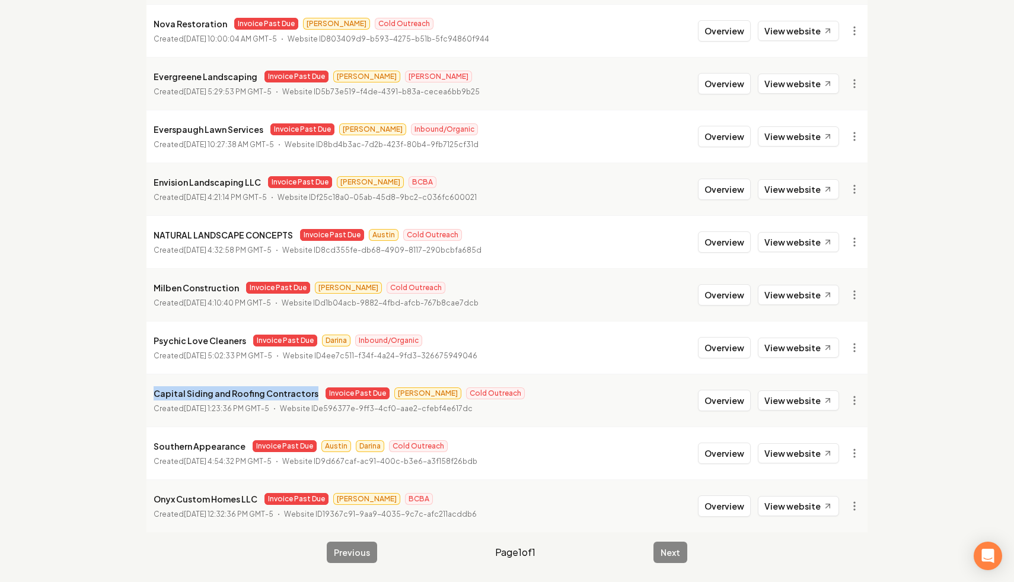
drag, startPoint x: 307, startPoint y: 393, endPoint x: 140, endPoint y: 384, distance: 166.9
copy p "Capital Siding and Roofing Contractors"
click at [813, 447] on link "View website" at bounding box center [798, 453] width 81 height 20
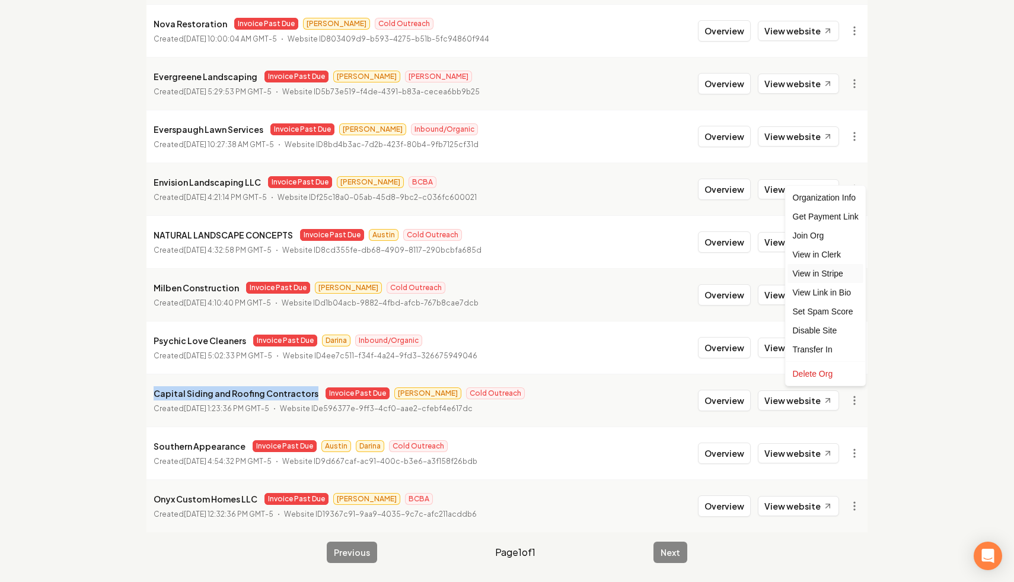
click at [834, 278] on link "View in Stripe" at bounding box center [825, 273] width 75 height 19
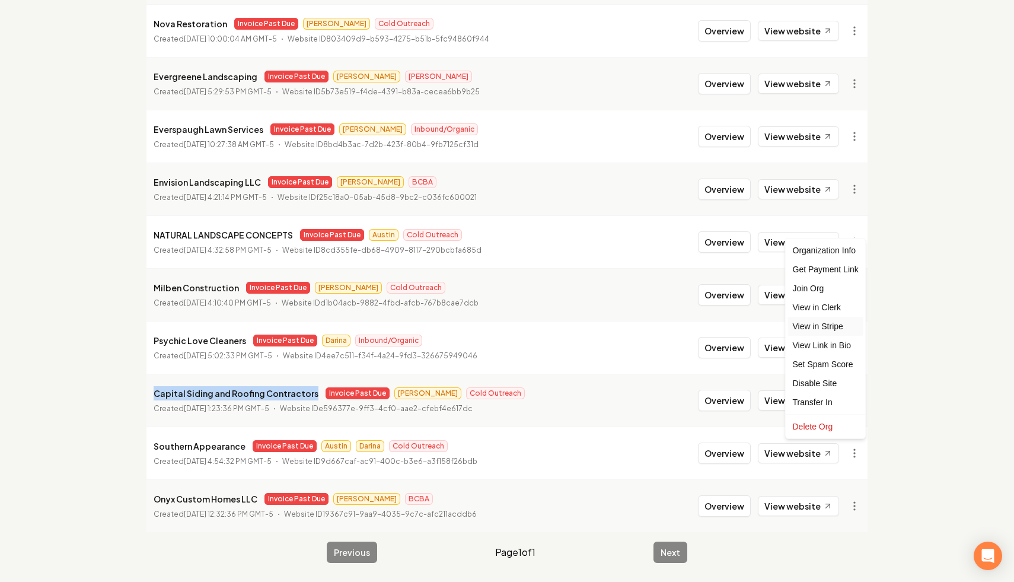
click at [838, 323] on link "View in Stripe" at bounding box center [825, 326] width 75 height 19
click at [800, 505] on link "View website" at bounding box center [798, 506] width 81 height 20
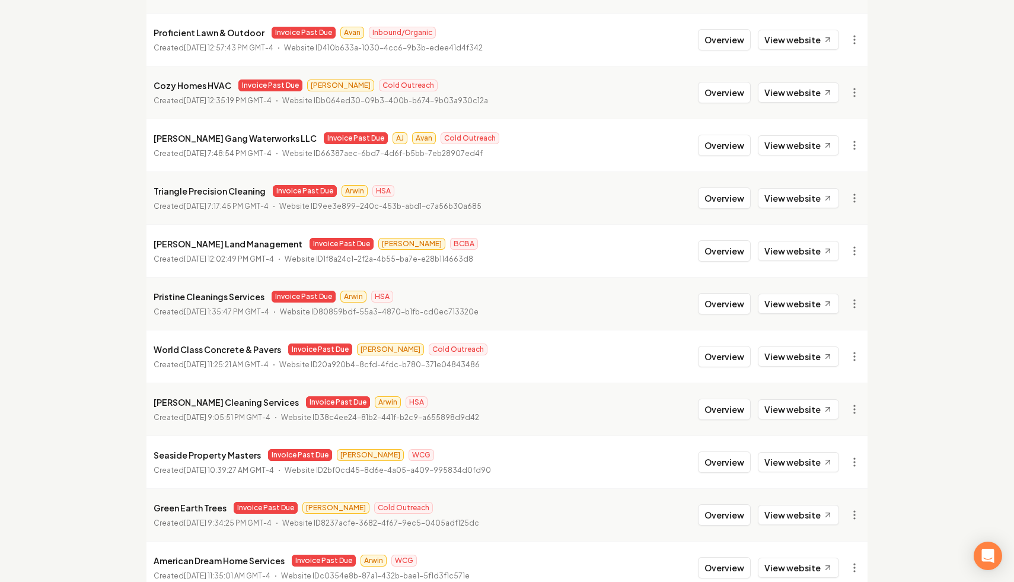
scroll to position [245, 0]
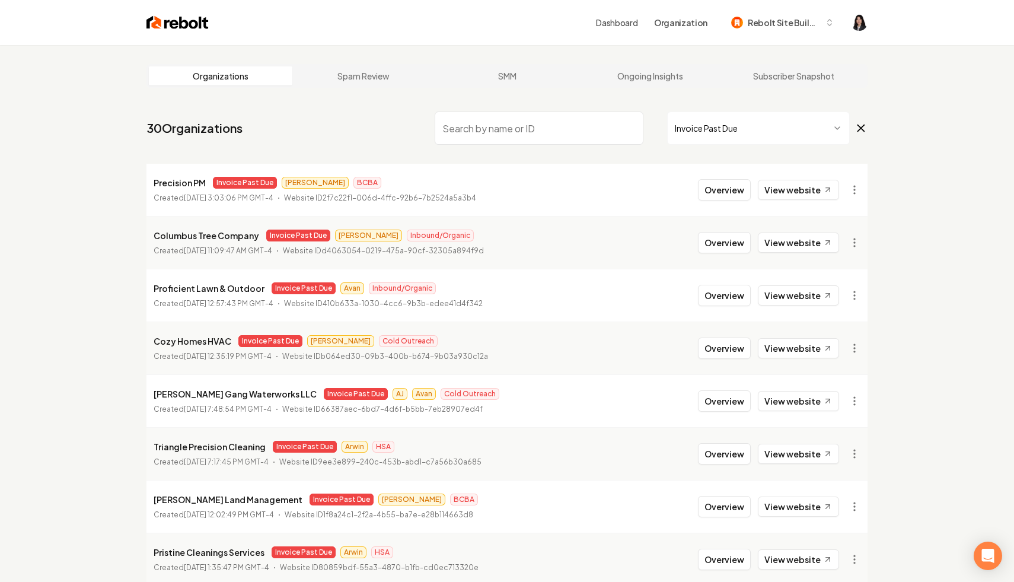
click at [863, 129] on icon at bounding box center [861, 128] width 13 height 14
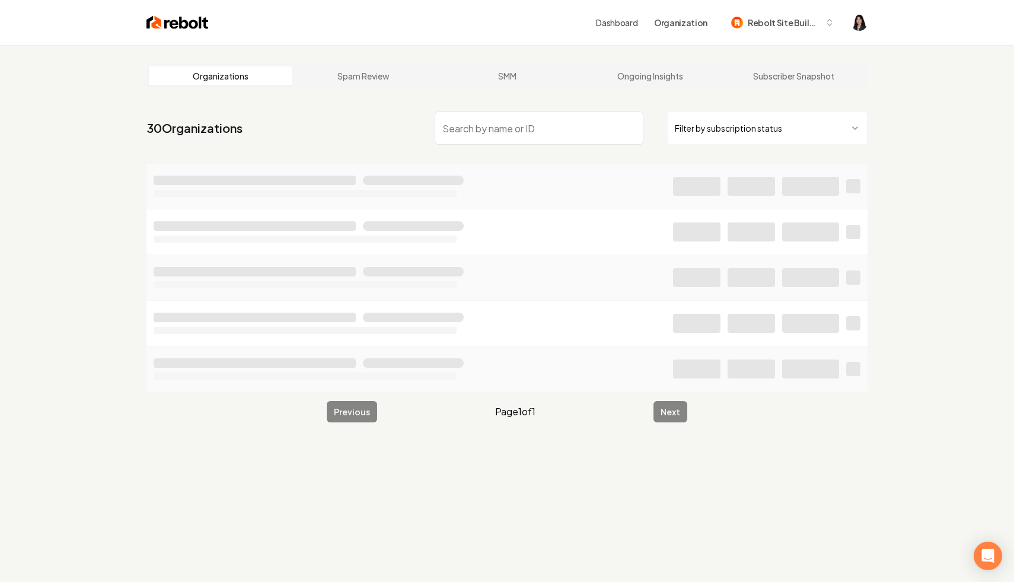
click at [571, 119] on input "search" at bounding box center [539, 128] width 209 height 33
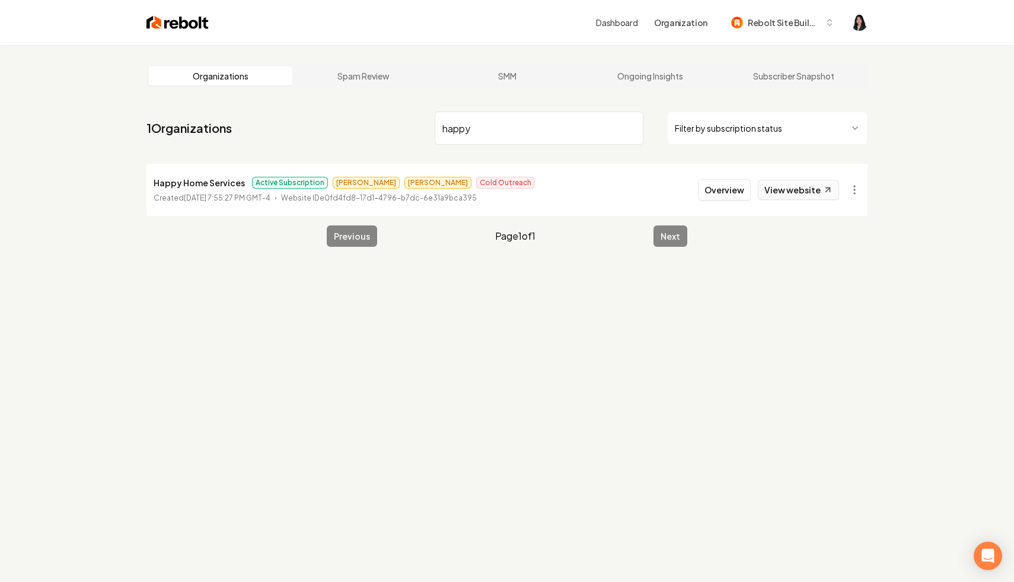
type input "happy"
click at [814, 192] on link "View website" at bounding box center [798, 190] width 81 height 20
